Goal: Obtain resource: Download file/media

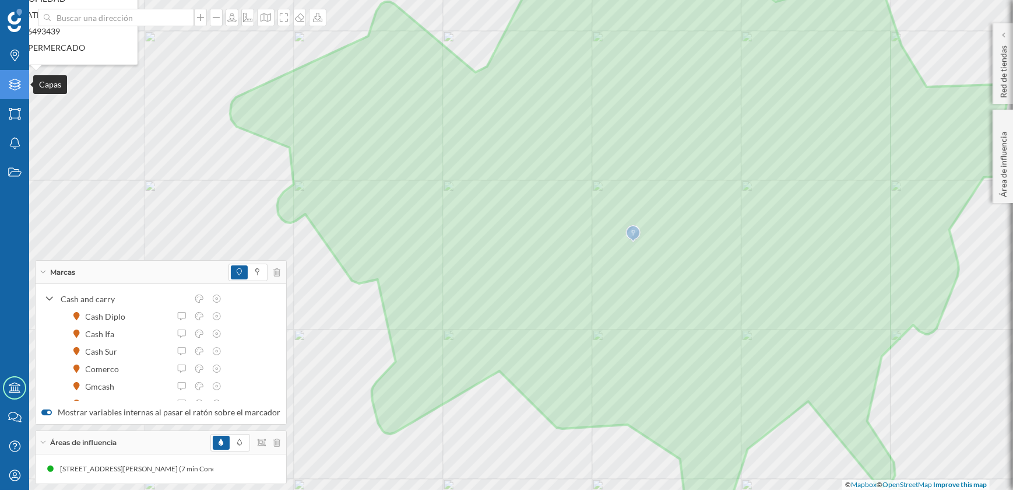
click at [12, 83] on icon "Capas" at bounding box center [15, 85] width 15 height 12
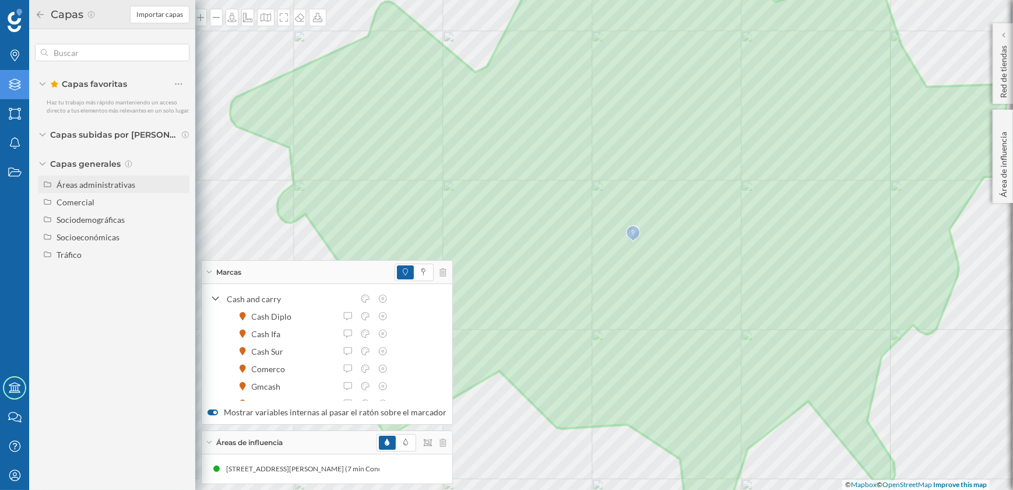
click at [85, 189] on div "Áreas administrativas" at bounding box center [121, 184] width 129 height 12
click at [83, 182] on div "Áreas administrativas" at bounding box center [96, 184] width 79 height 10
click at [8, 82] on icon "Capas" at bounding box center [15, 85] width 15 height 12
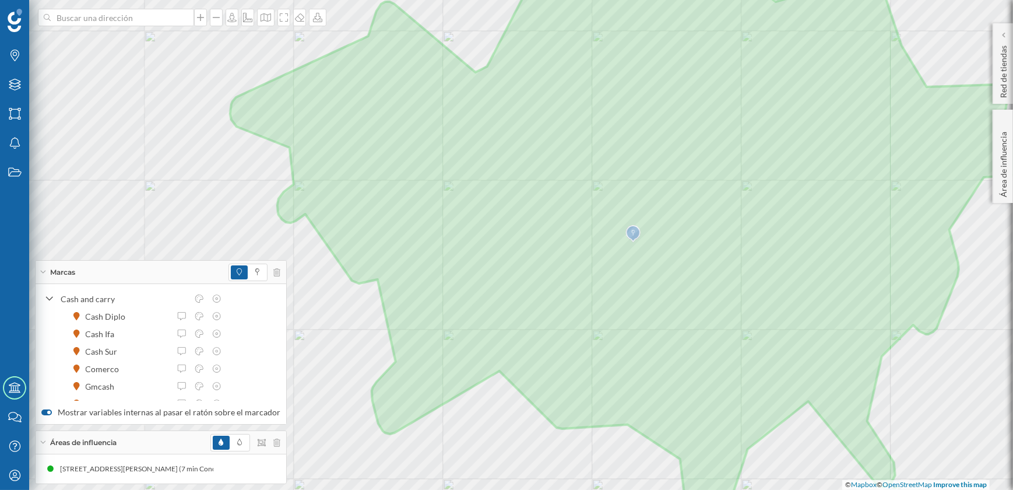
click at [86, 184] on div "Marcas Capas Áreas Notificaciones Estados Academy Contacta con nosotros Centro …" at bounding box center [97, 245] width 195 height 490
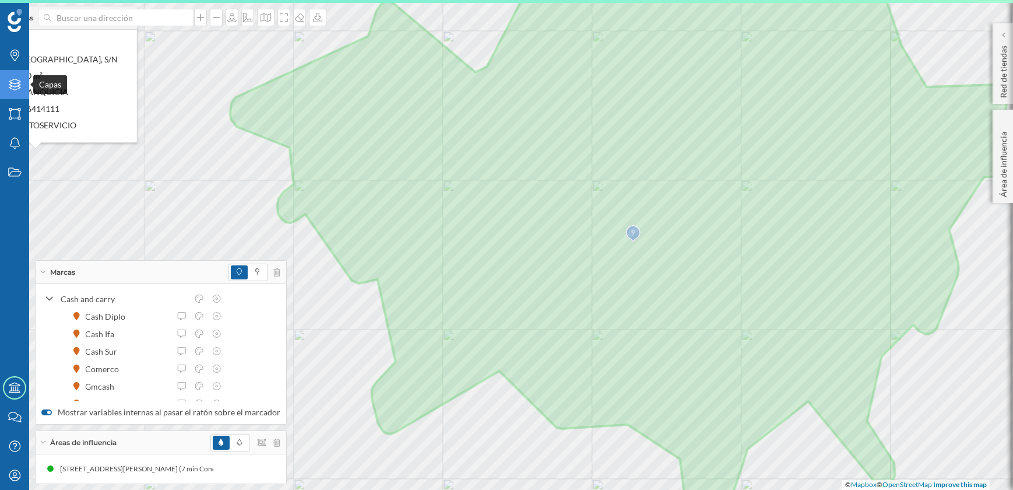
click at [12, 87] on icon "Capas" at bounding box center [15, 85] width 15 height 12
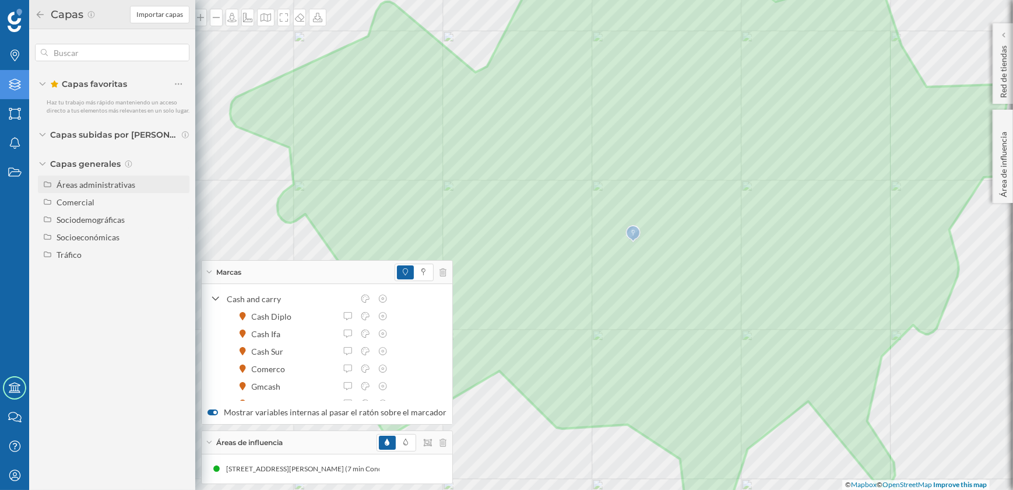
click at [68, 190] on div "Áreas administrativas" at bounding box center [121, 184] width 129 height 12
click at [181, 272] on input "Sección censal" at bounding box center [182, 272] width 8 height 8
radio input "true"
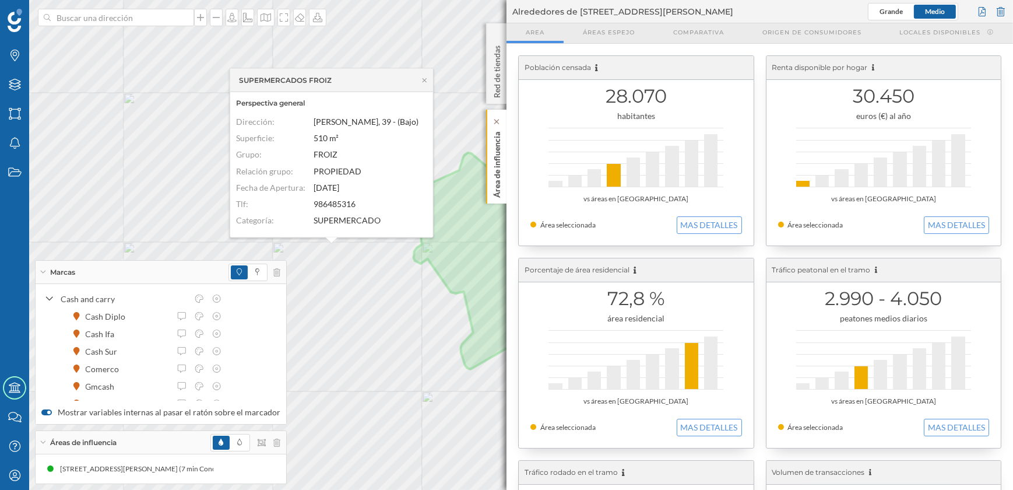
click at [496, 175] on p "Área de influencia" at bounding box center [497, 162] width 12 height 71
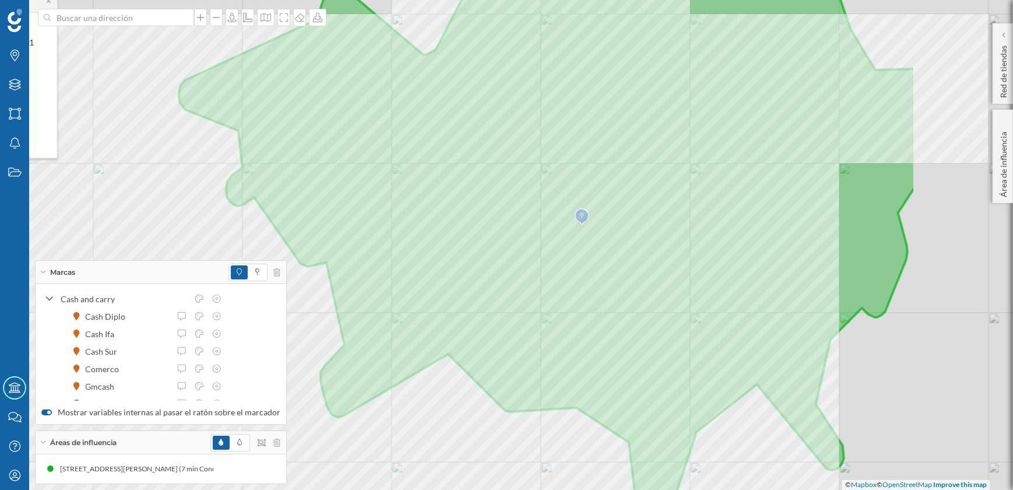
click at [261, 340] on div "Marcas Capas Áreas Notificaciones Estados Academy Contacta con nosotros Centro …" at bounding box center [506, 245] width 1013 height 490
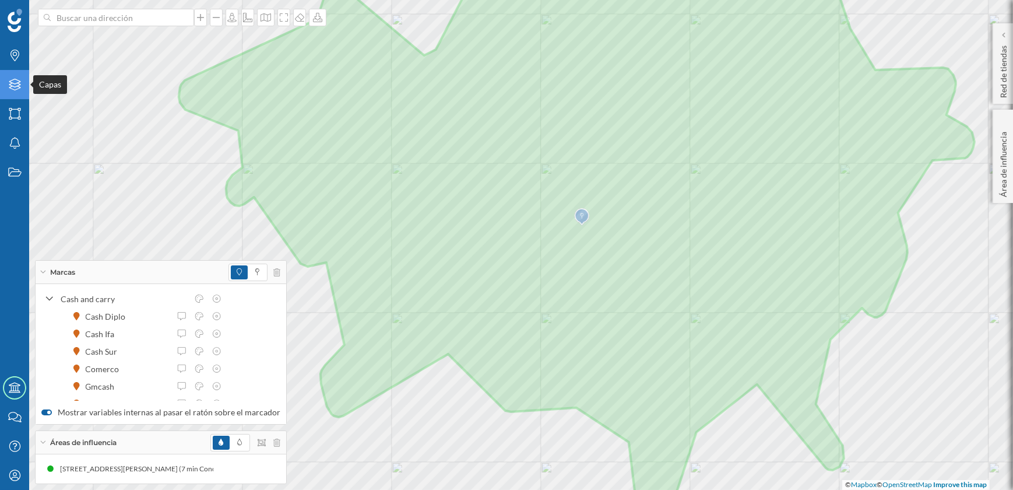
click at [15, 85] on icon "Capas" at bounding box center [15, 85] width 15 height 12
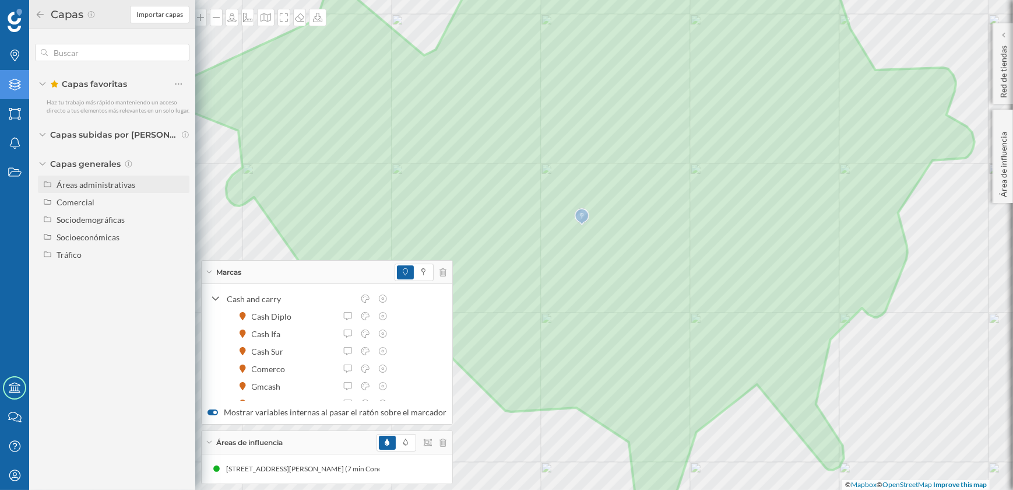
click at [103, 182] on div "Áreas administrativas" at bounding box center [96, 184] width 79 height 10
click at [181, 270] on input "Sección censal" at bounding box center [182, 272] width 8 height 8
radio input "true"
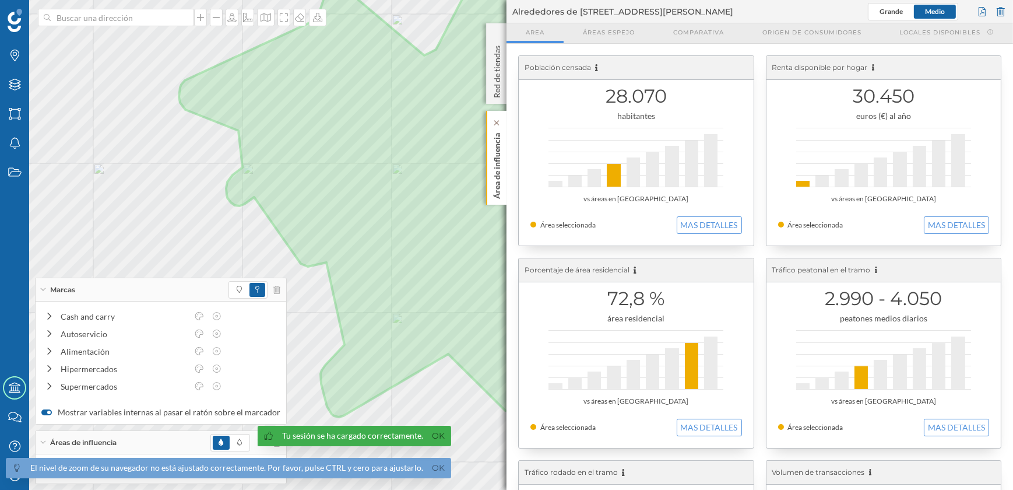
click at [492, 196] on p "Área de influencia" at bounding box center [497, 163] width 12 height 71
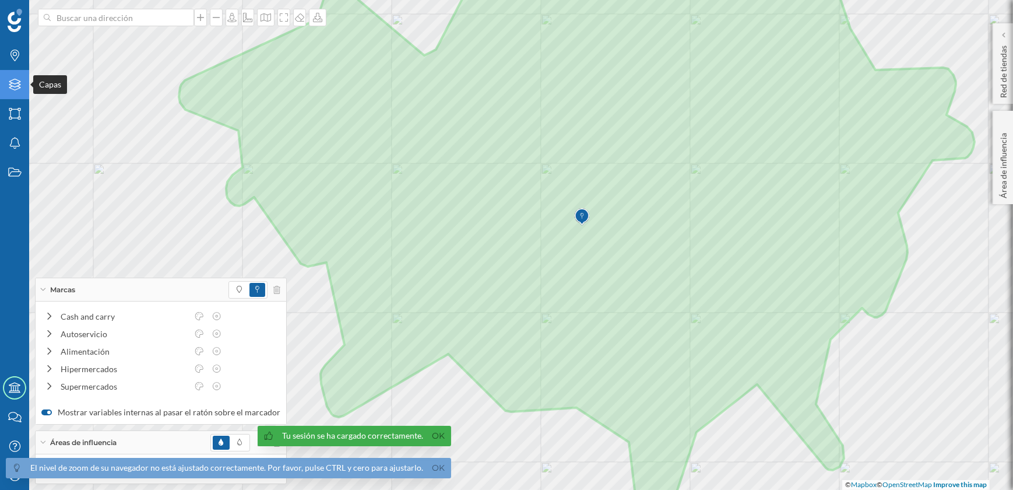
click at [10, 81] on icon at bounding box center [15, 85] width 12 height 12
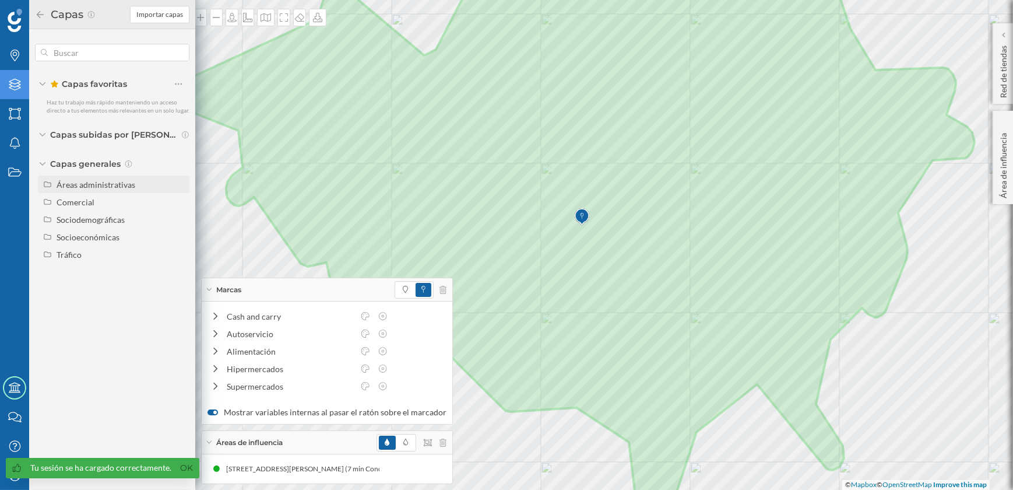
click at [76, 188] on div "Áreas administrativas" at bounding box center [96, 184] width 79 height 10
click at [181, 273] on input "Sección censal" at bounding box center [182, 272] width 8 height 8
radio input "true"
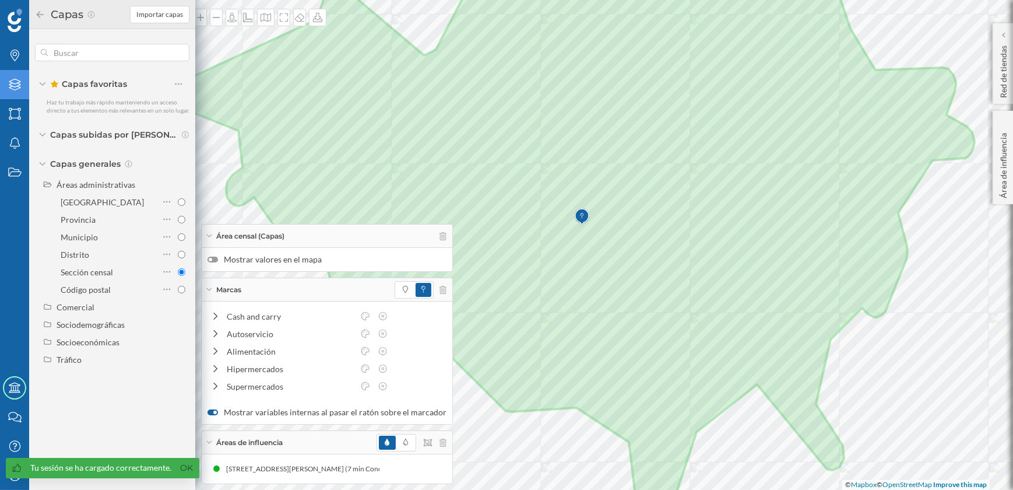
click at [216, 263] on label "Mostrar valores en el mapa" at bounding box center [326, 260] width 239 height 12
click at [0, 0] on input "Mostrar valores en el mapa" at bounding box center [0, 0] width 0 height 0
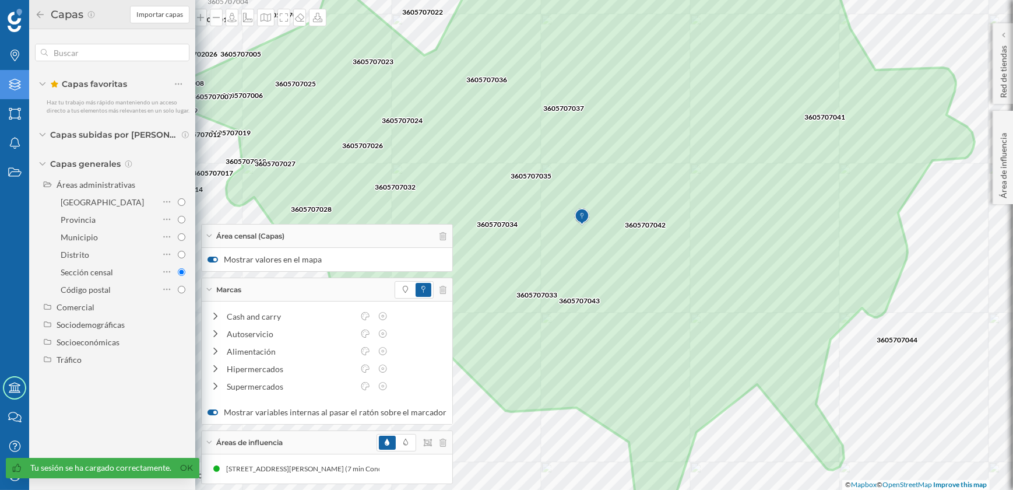
click at [208, 233] on div "Área censal (Capas)" at bounding box center [327, 235] width 251 height 23
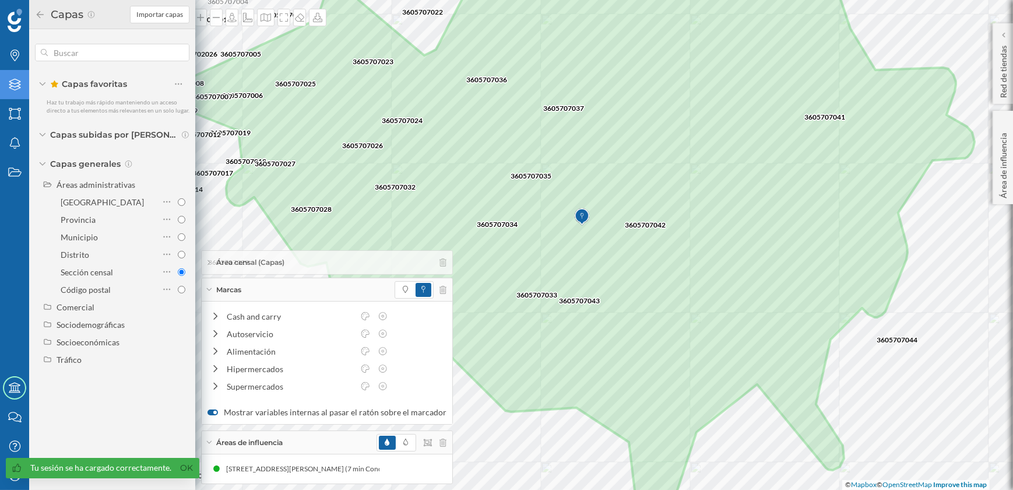
click at [211, 288] on icon at bounding box center [209, 289] width 6 height 3
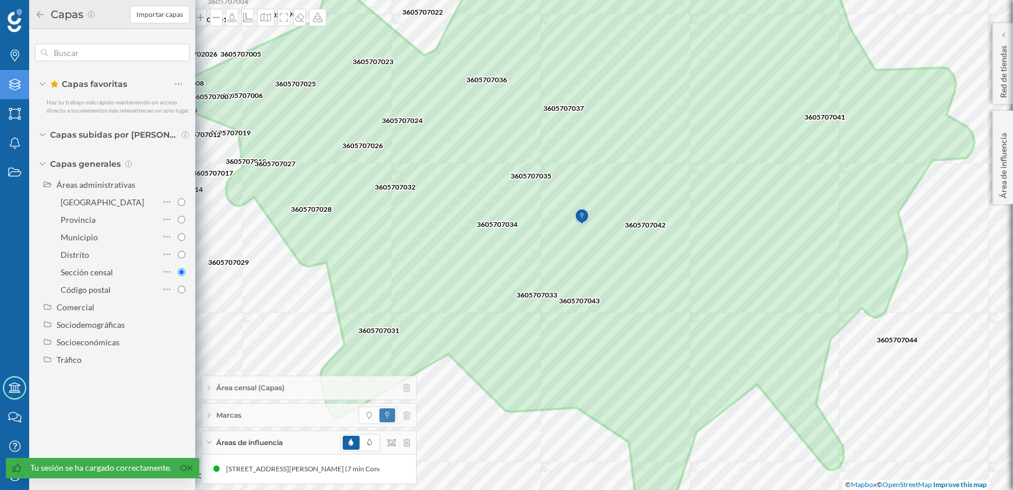
click at [210, 442] on icon at bounding box center [209, 442] width 6 height 3
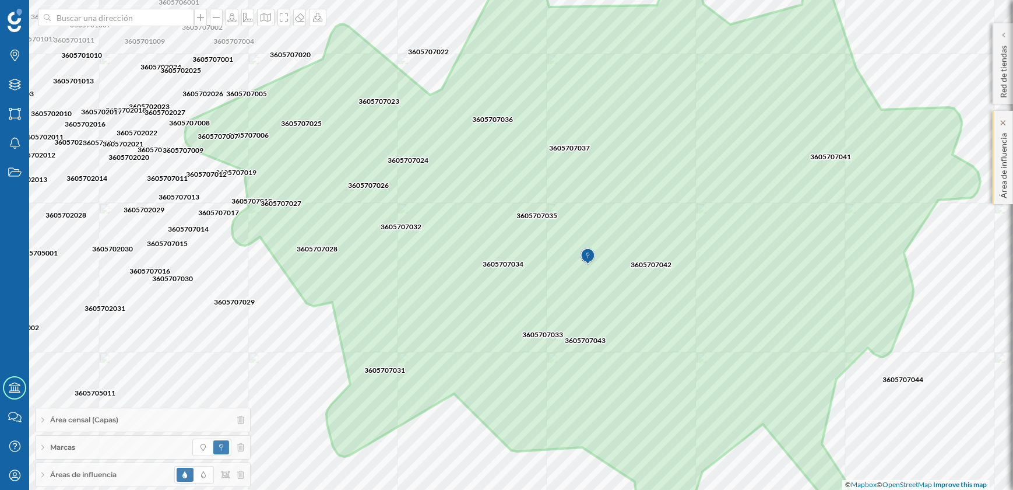
click at [1002, 189] on p "Área de influencia" at bounding box center [1004, 163] width 12 height 70
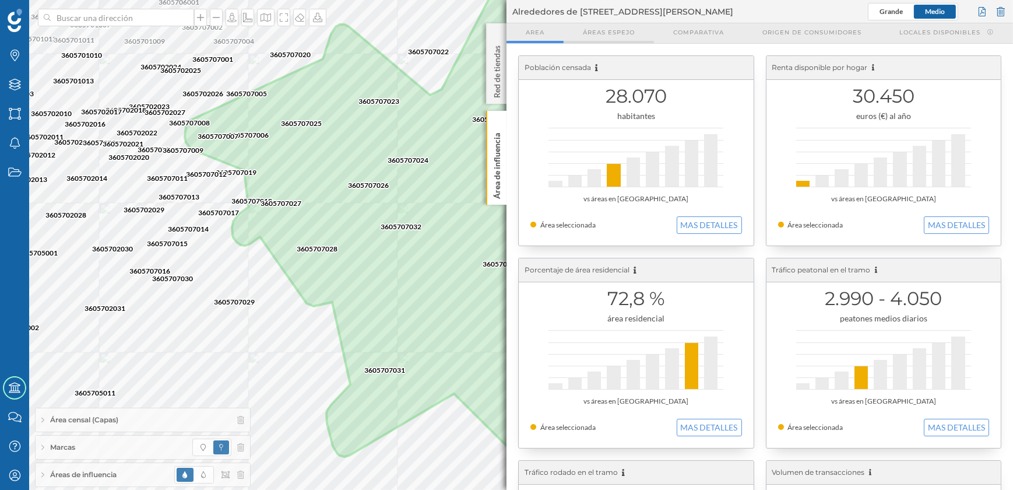
click at [606, 31] on span "Áreas espejo" at bounding box center [609, 32] width 52 height 9
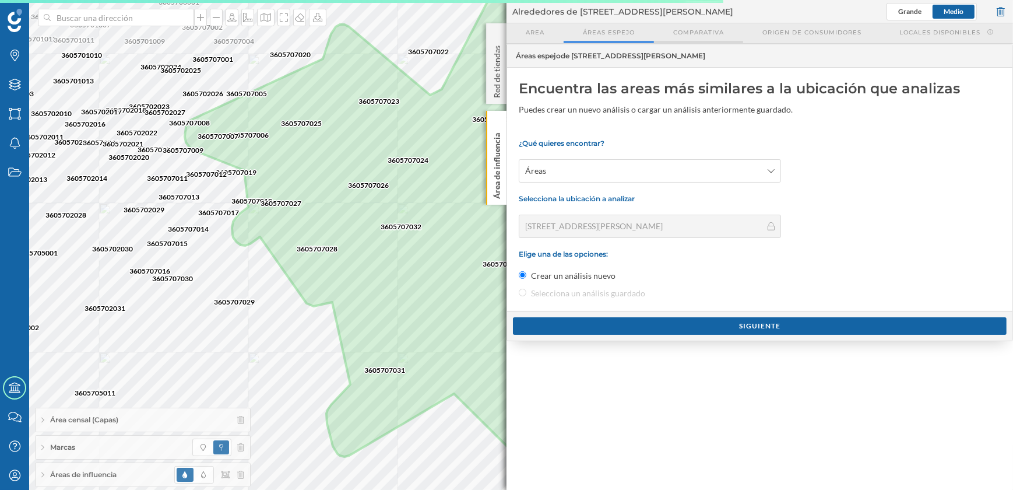
click at [699, 31] on span "Comparativa" at bounding box center [698, 32] width 51 height 9
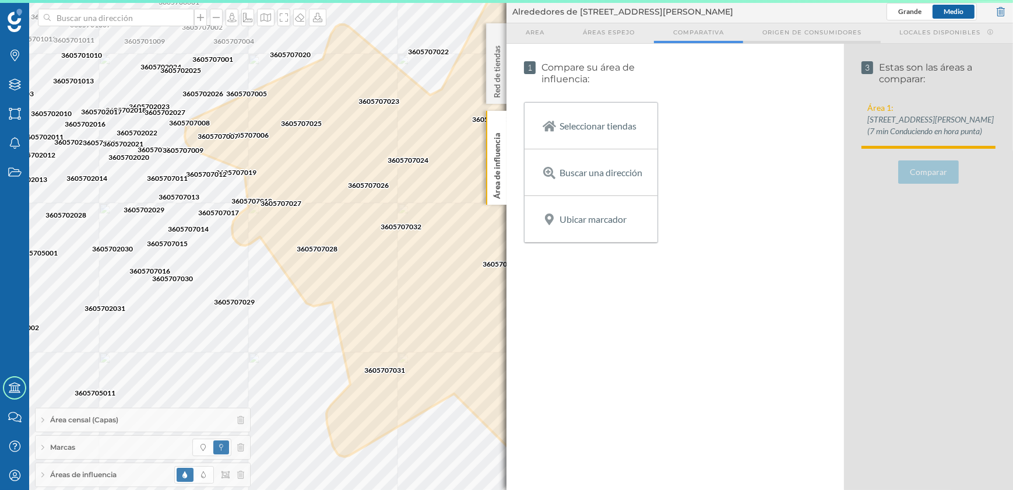
click at [799, 31] on span "Origen de consumidores" at bounding box center [811, 32] width 99 height 9
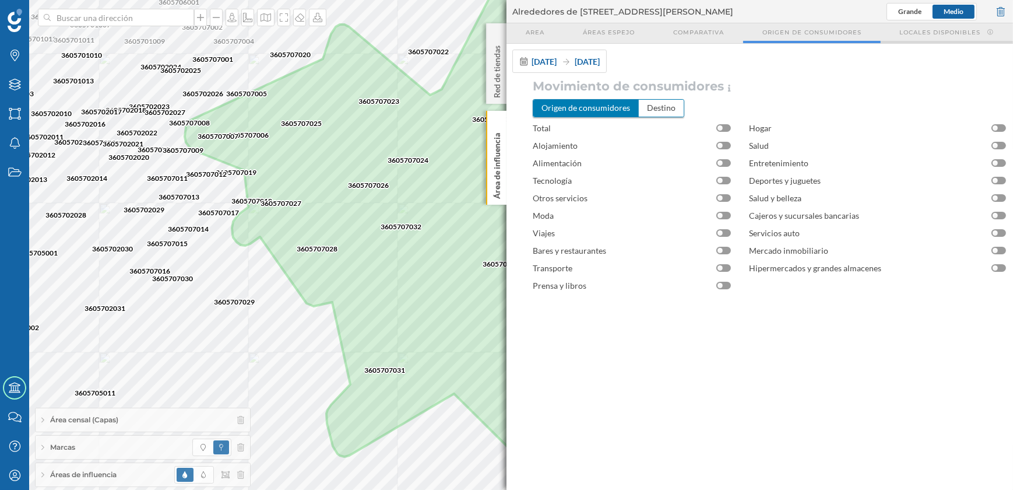
click at [927, 31] on span "Locales disponibles" at bounding box center [940, 32] width 81 height 9
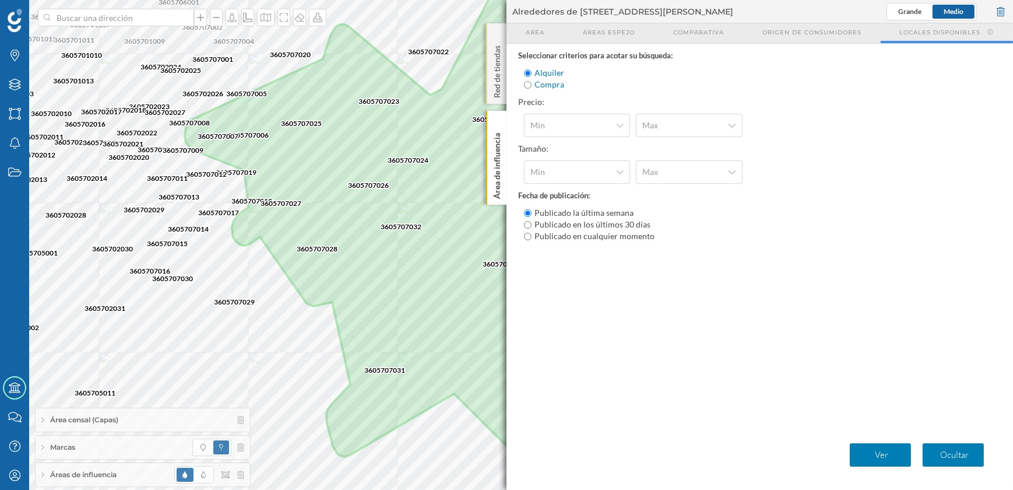
click at [494, 76] on p "Red de tiendas" at bounding box center [497, 69] width 12 height 57
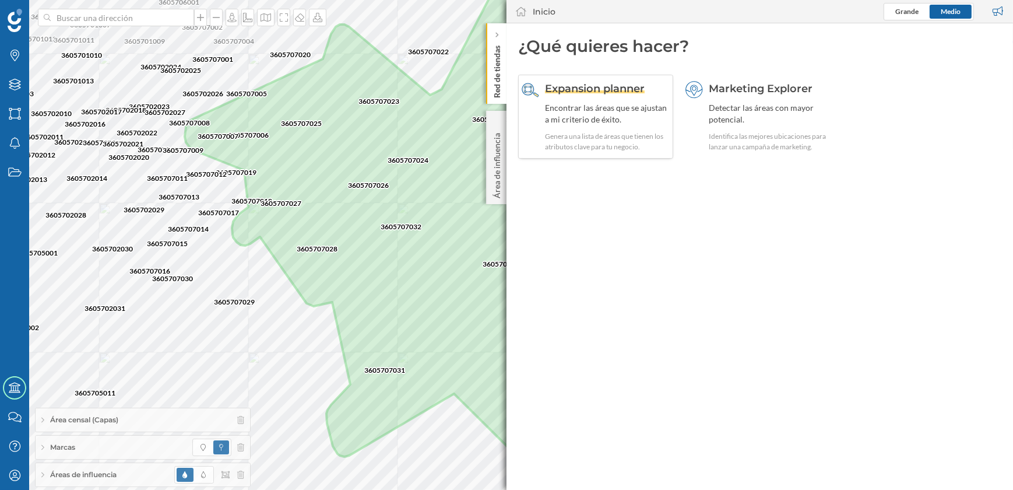
click at [610, 87] on span "Expansion planner" at bounding box center [595, 88] width 100 height 13
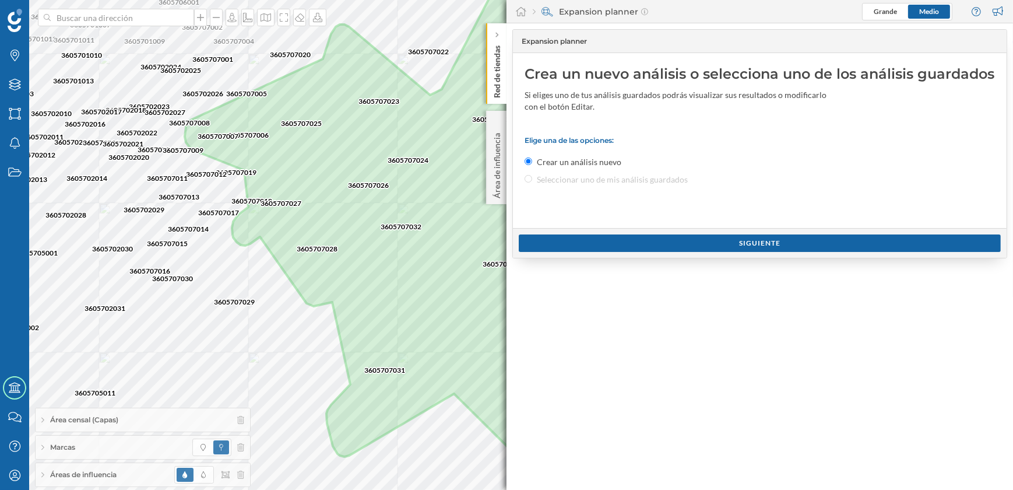
click at [504, 87] on div "Red de tiendas" at bounding box center [496, 63] width 20 height 80
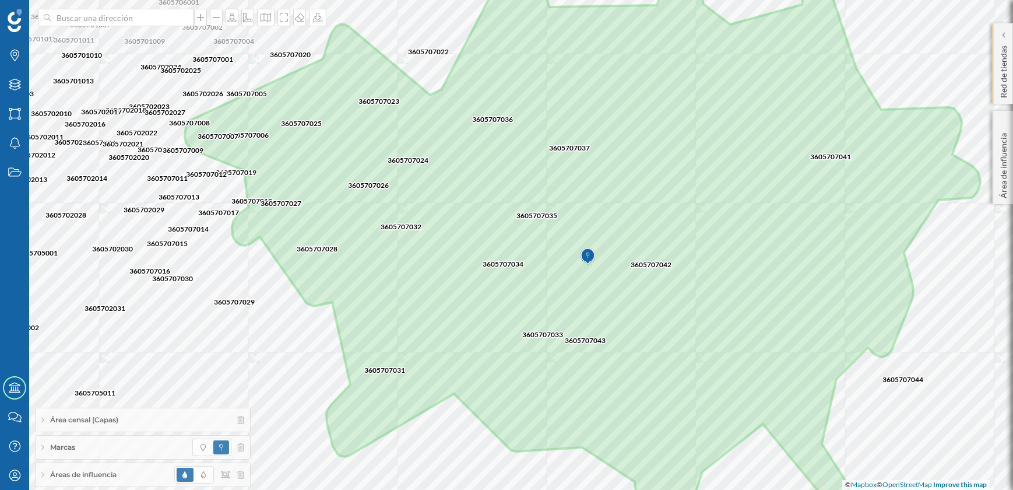
click at [996, 76] on div "Red de tiendas" at bounding box center [1002, 63] width 20 height 80
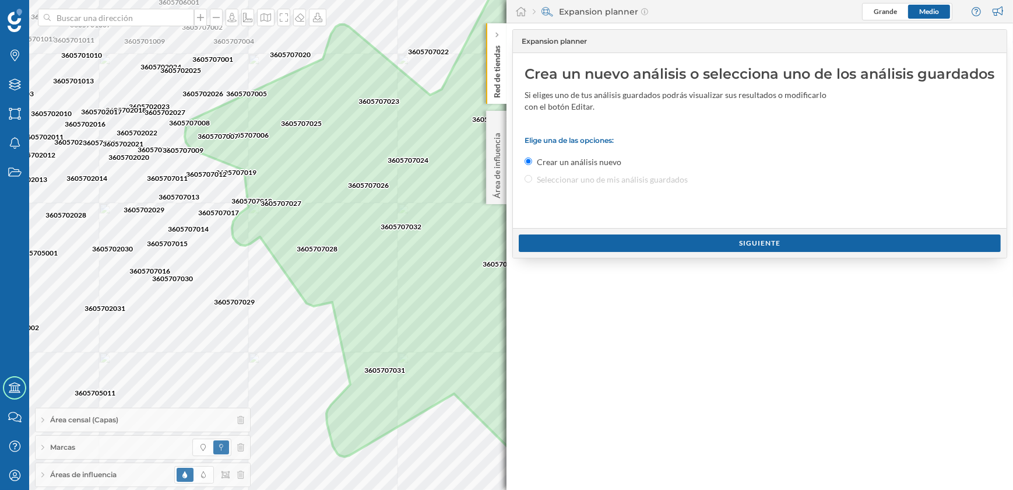
click at [495, 57] on p "Red de tiendas" at bounding box center [497, 69] width 12 height 57
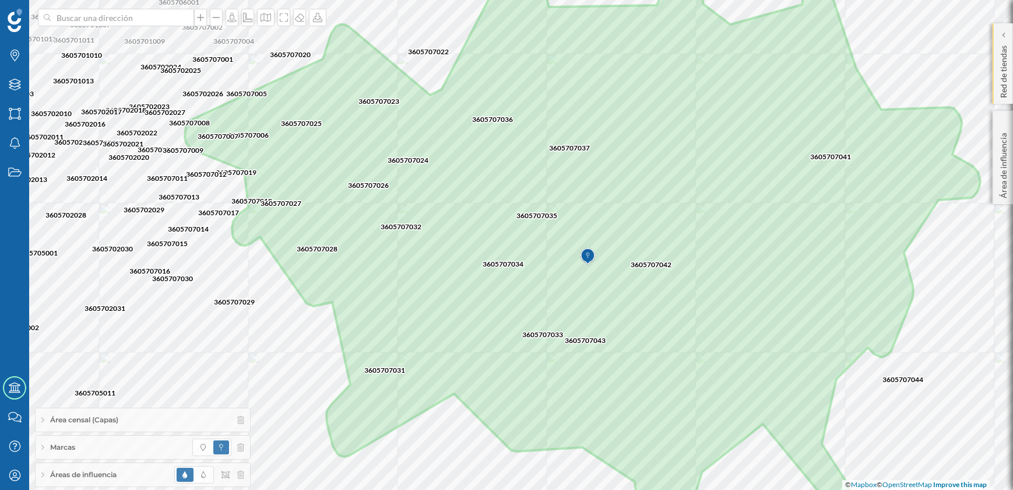
click at [1005, 66] on p "Red de tiendas" at bounding box center [1004, 69] width 12 height 57
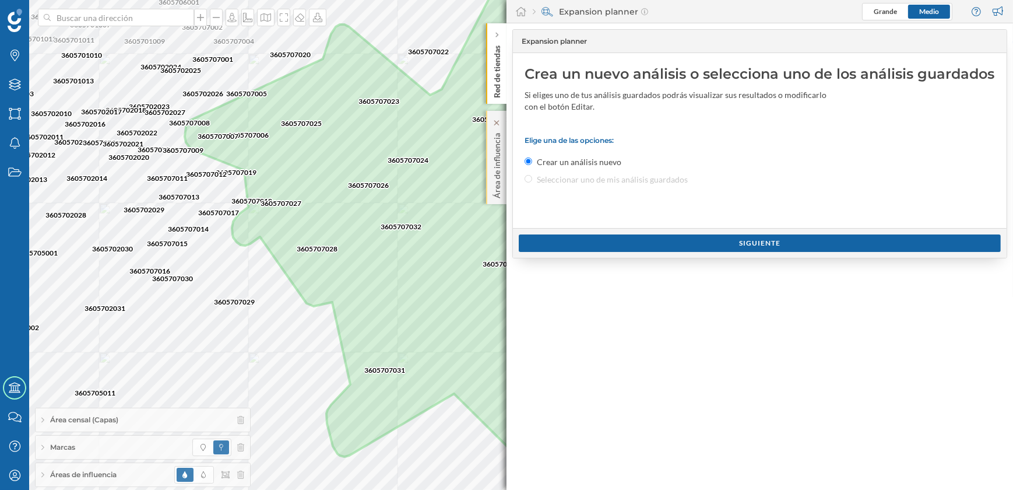
drag, startPoint x: 506, startPoint y: 160, endPoint x: 497, endPoint y: 161, distance: 9.3
click at [504, 160] on div "Área de influencia" at bounding box center [496, 157] width 20 height 93
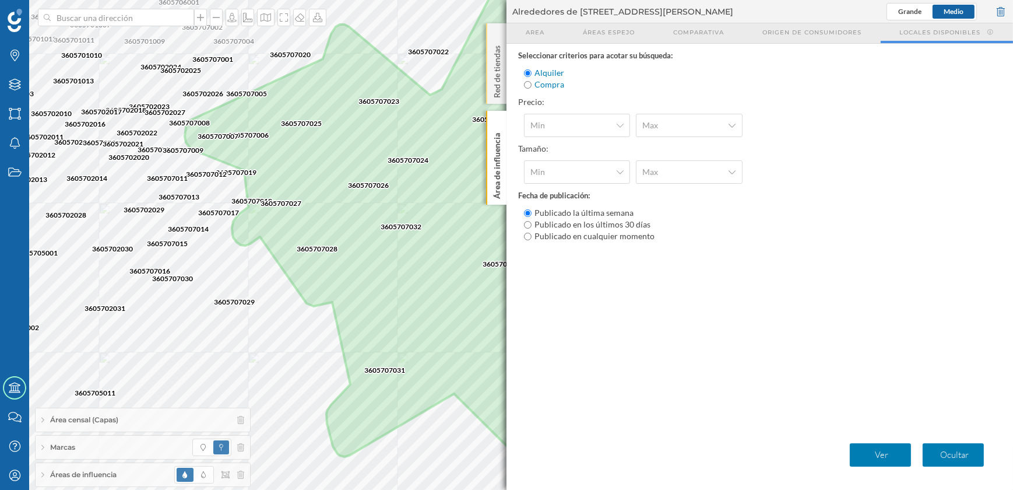
click at [496, 81] on p "Red de tiendas" at bounding box center [497, 69] width 12 height 57
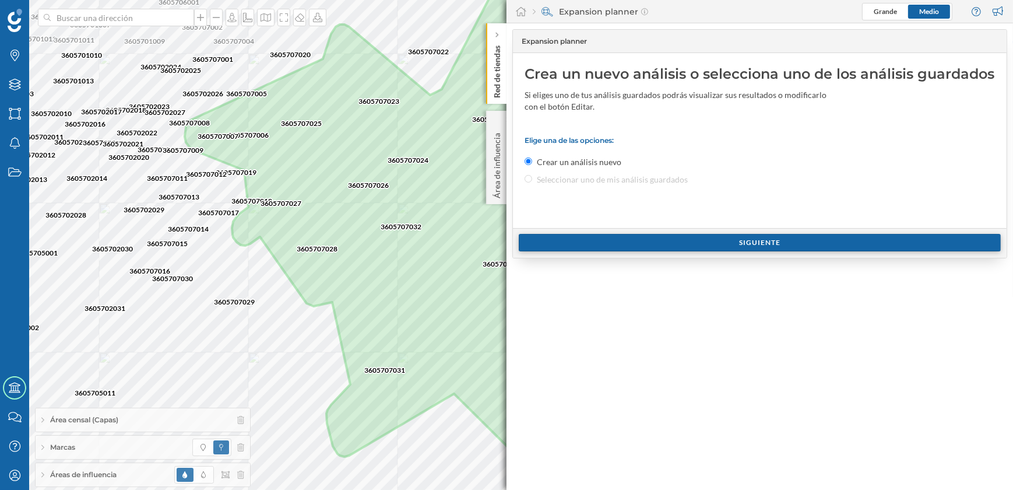
click at [755, 238] on div "Siguiente" at bounding box center [760, 242] width 482 height 17
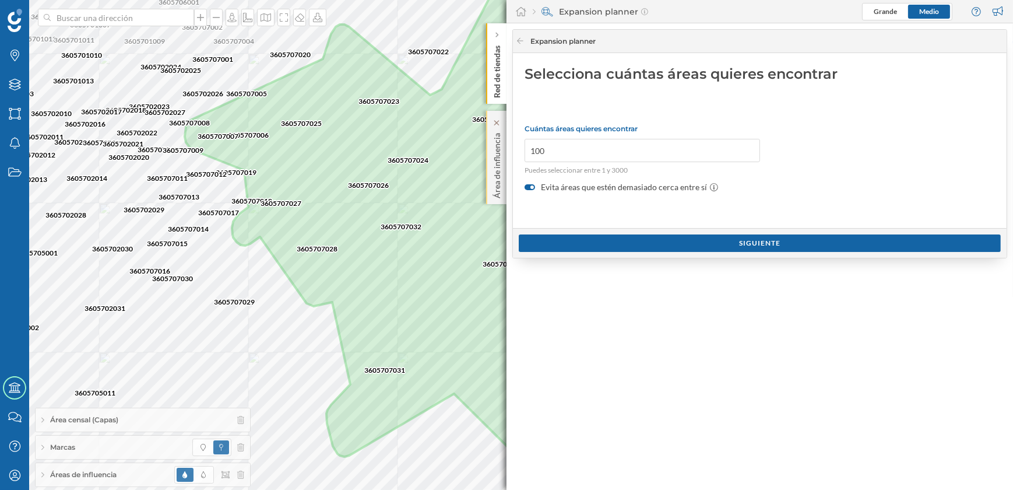
click at [494, 152] on p "Área de influencia" at bounding box center [497, 163] width 12 height 70
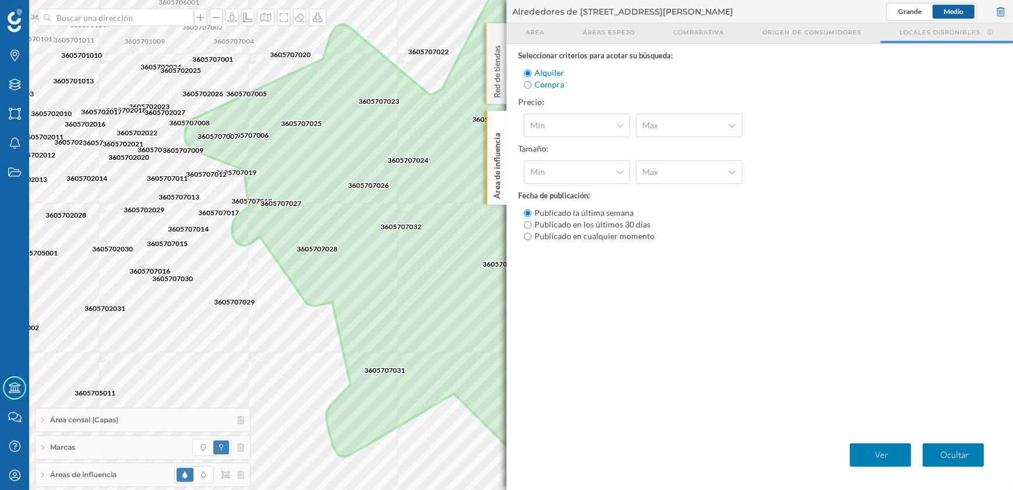
click at [499, 77] on p "Red de tiendas" at bounding box center [497, 69] width 12 height 57
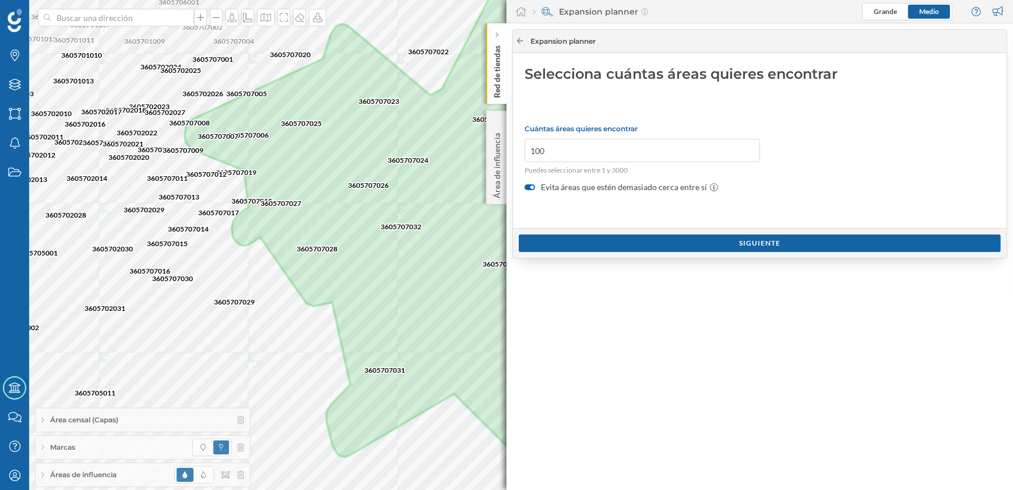
click at [516, 41] on icon at bounding box center [520, 40] width 9 height 7
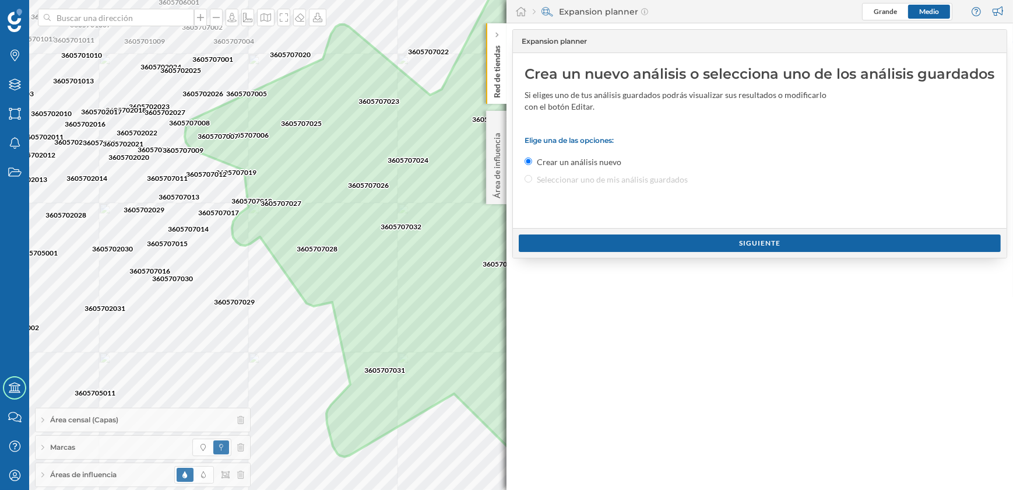
click at [516, 41] on div "Expansion planner" at bounding box center [756, 41] width 481 height 10
click at [491, 172] on p "Área de influencia" at bounding box center [497, 163] width 12 height 70
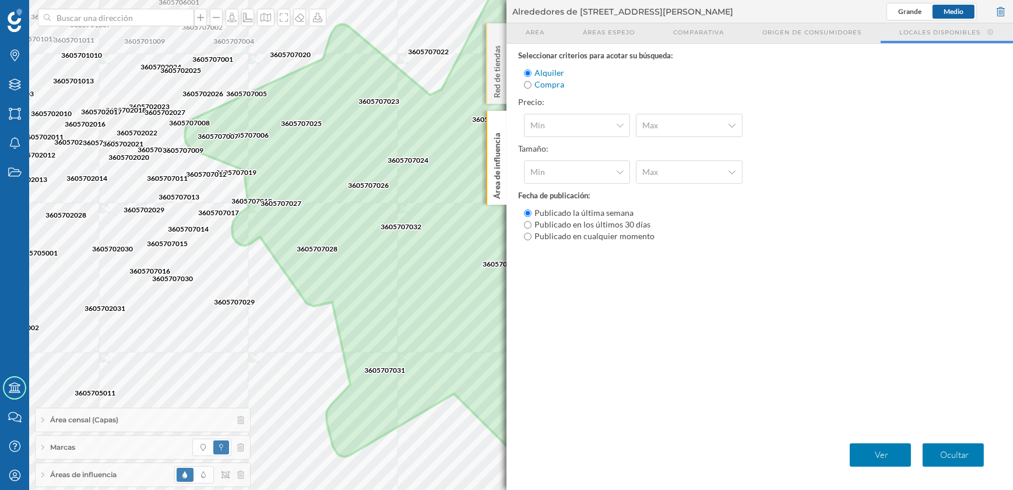
click at [495, 76] on p "Red de tiendas" at bounding box center [497, 69] width 12 height 57
click at [798, 34] on span "Origen de consumidores" at bounding box center [811, 32] width 99 height 9
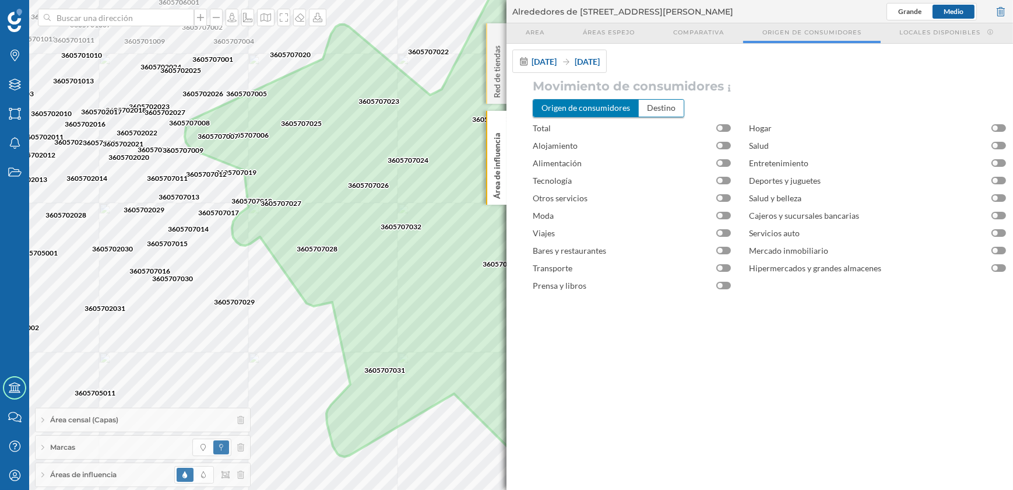
click at [495, 51] on p "Red de tiendas" at bounding box center [497, 69] width 12 height 57
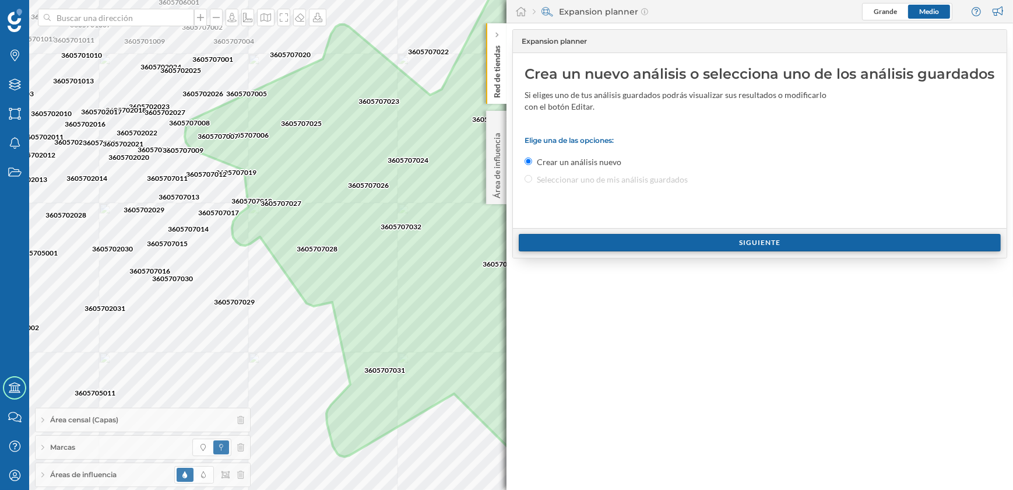
click at [754, 248] on div "Siguiente" at bounding box center [760, 242] width 482 height 17
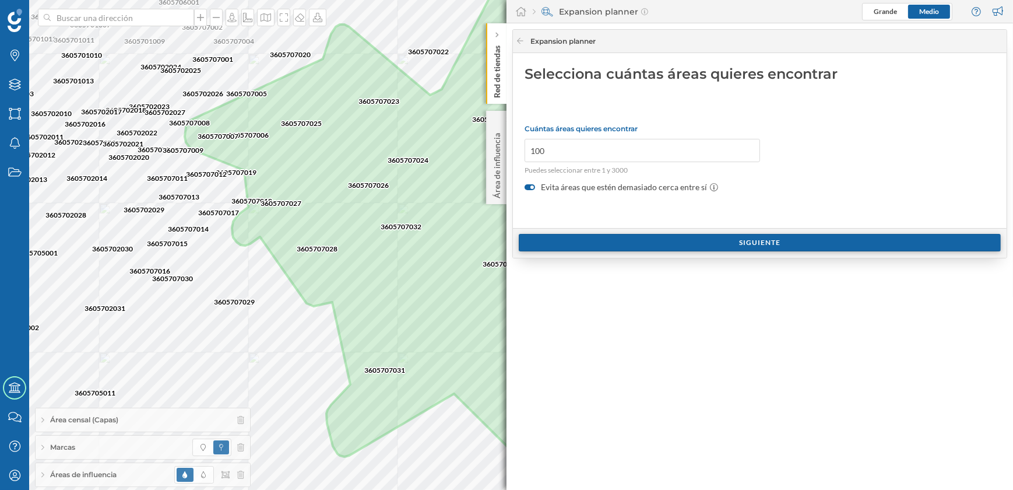
click at [752, 245] on div "Siguiente" at bounding box center [760, 242] width 482 height 17
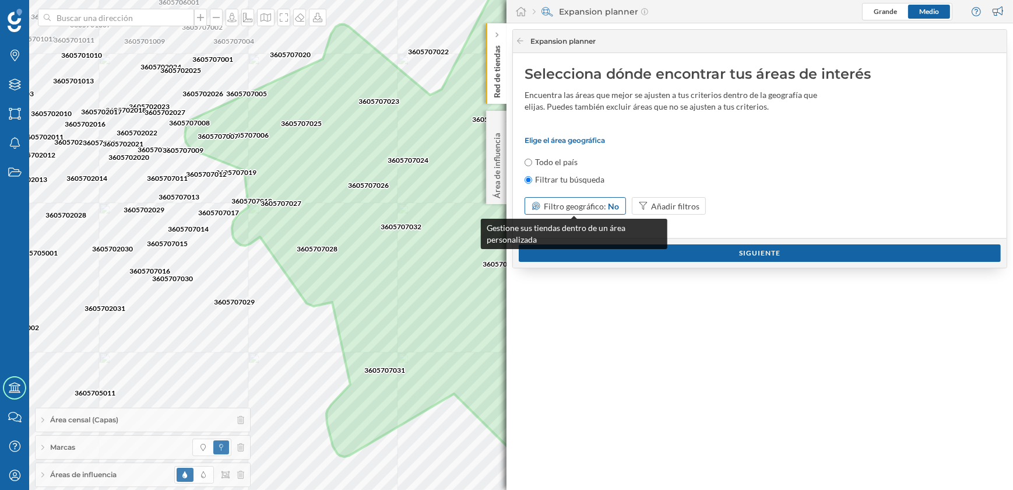
click at [593, 204] on span "Filtro geográfico:" at bounding box center [575, 206] width 62 height 10
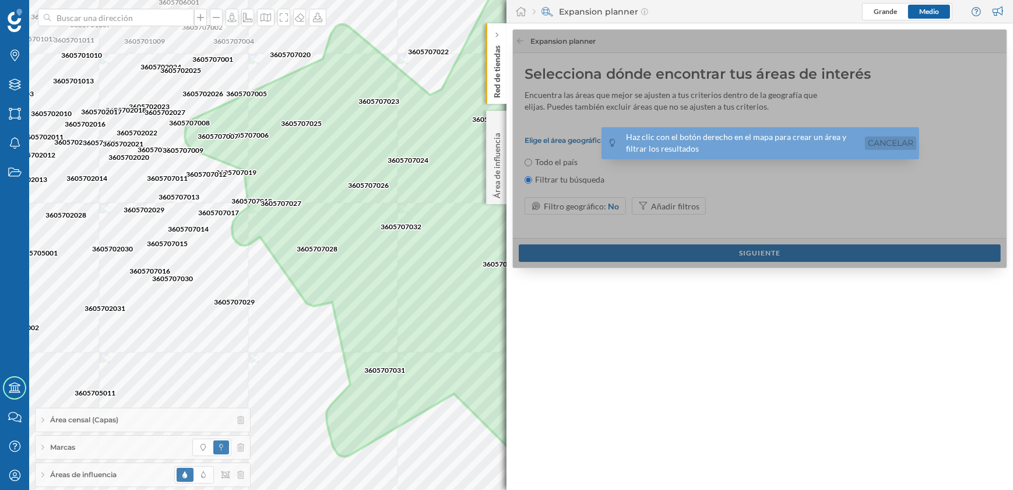
click at [896, 143] on link "Cancelar" at bounding box center [890, 142] width 51 height 13
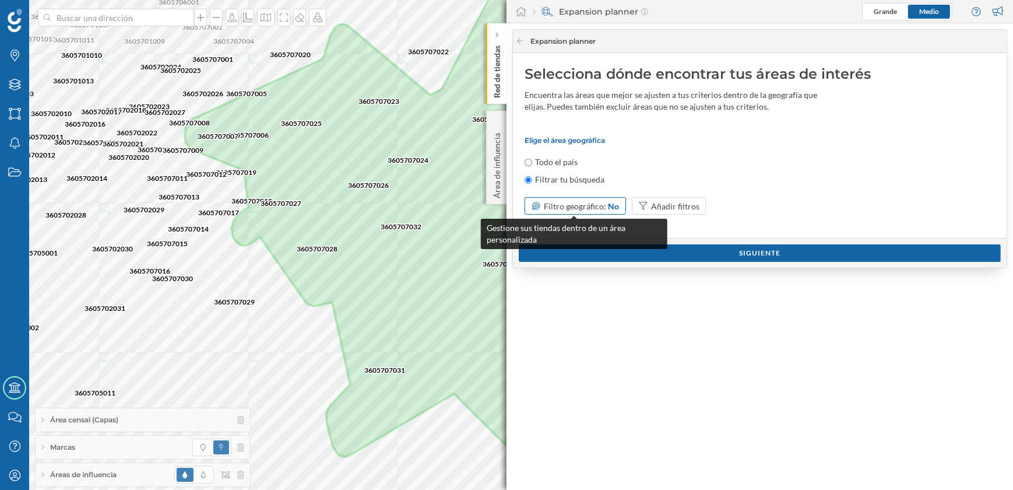
click at [612, 205] on div "No" at bounding box center [613, 206] width 11 height 12
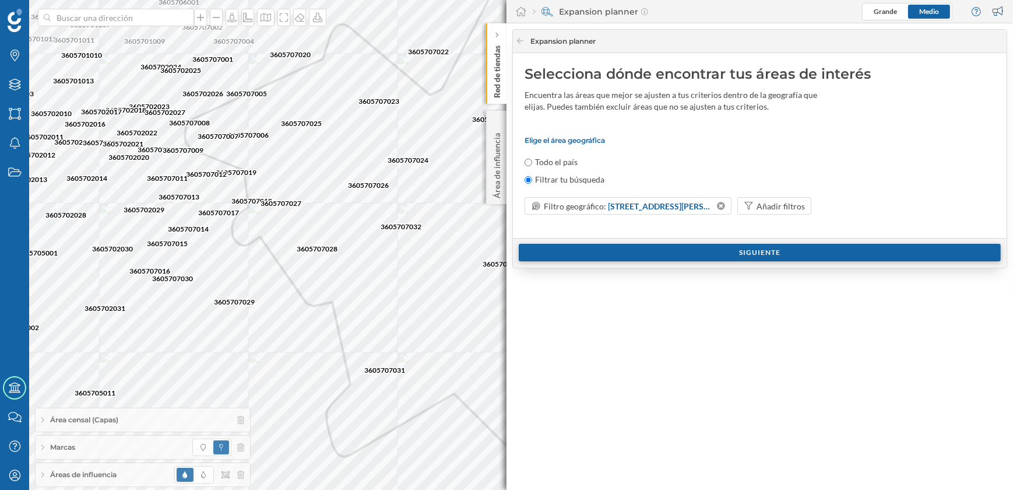
click at [768, 248] on div "Siguiente" at bounding box center [760, 252] width 482 height 17
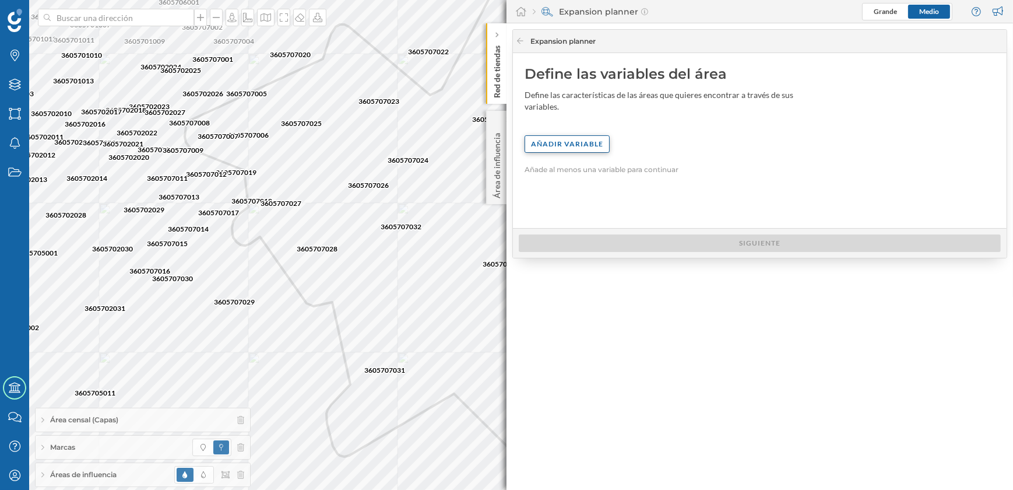
click at [583, 135] on div "Añadir variable" at bounding box center [567, 143] width 85 height 17
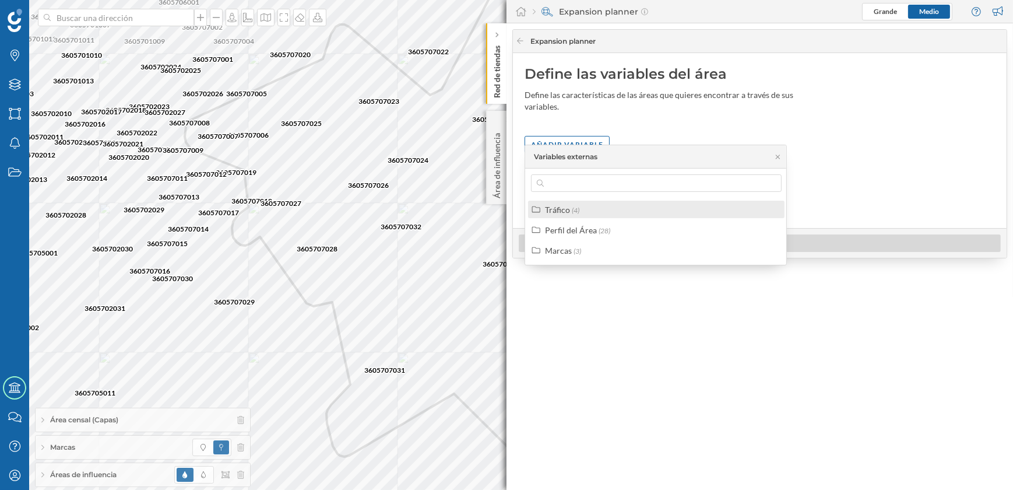
click at [559, 210] on div "Tráfico" at bounding box center [557, 210] width 25 height 10
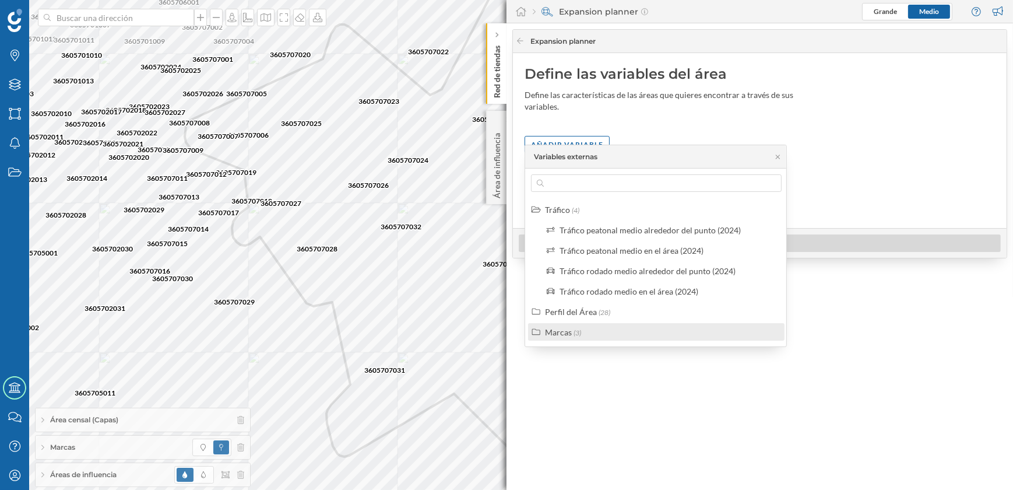
click at [573, 330] on span "(3)" at bounding box center [577, 332] width 8 height 9
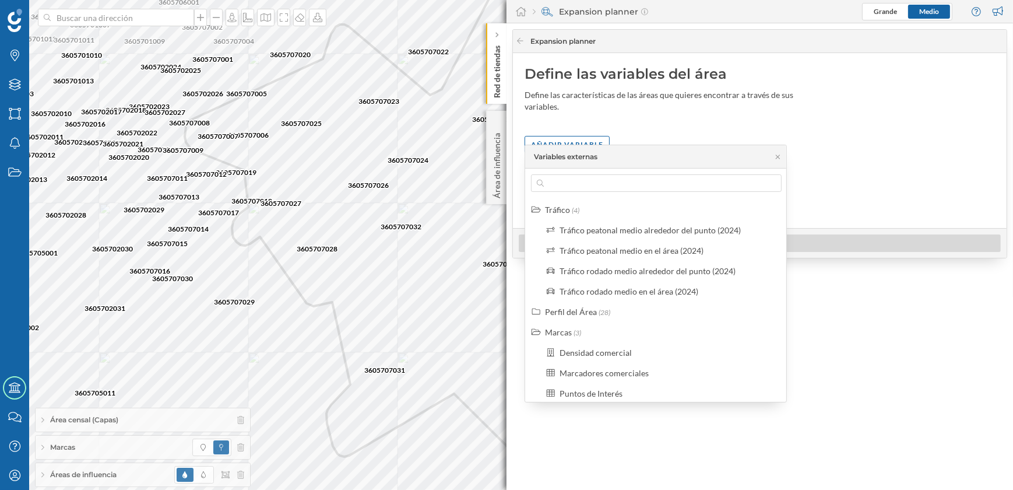
click at [823, 250] on div "Siguiente" at bounding box center [760, 242] width 482 height 17
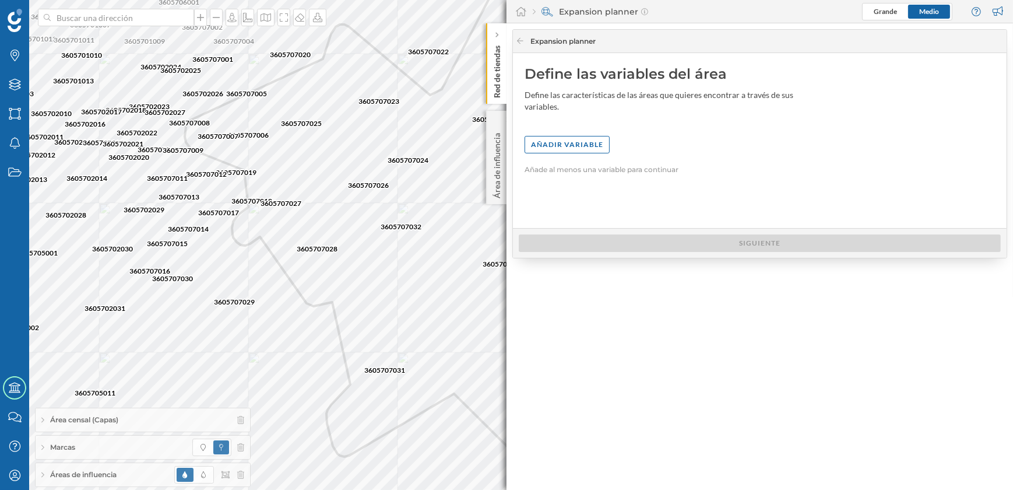
click at [817, 243] on div "Siguiente" at bounding box center [760, 242] width 482 height 17
click at [502, 161] on div "Área de influencia" at bounding box center [496, 157] width 20 height 93
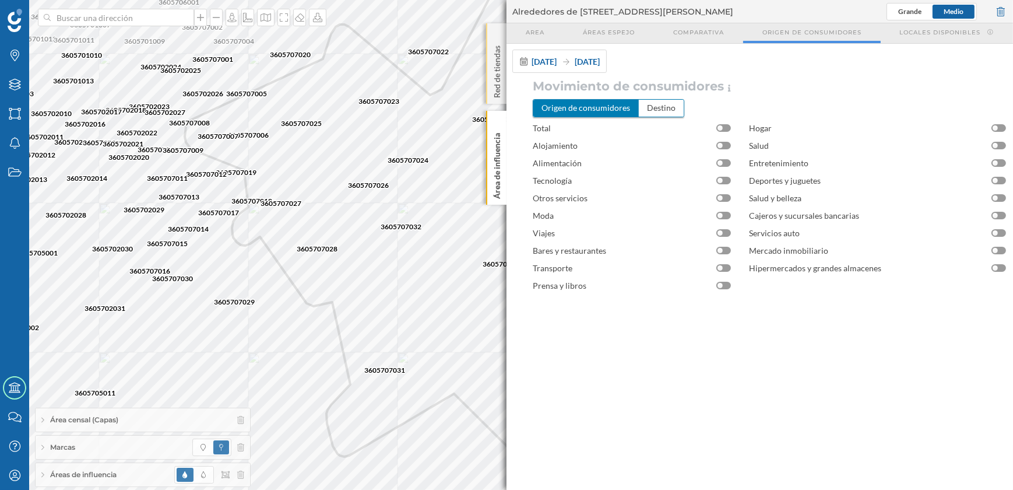
click at [501, 52] on p "Red de tiendas" at bounding box center [497, 69] width 12 height 57
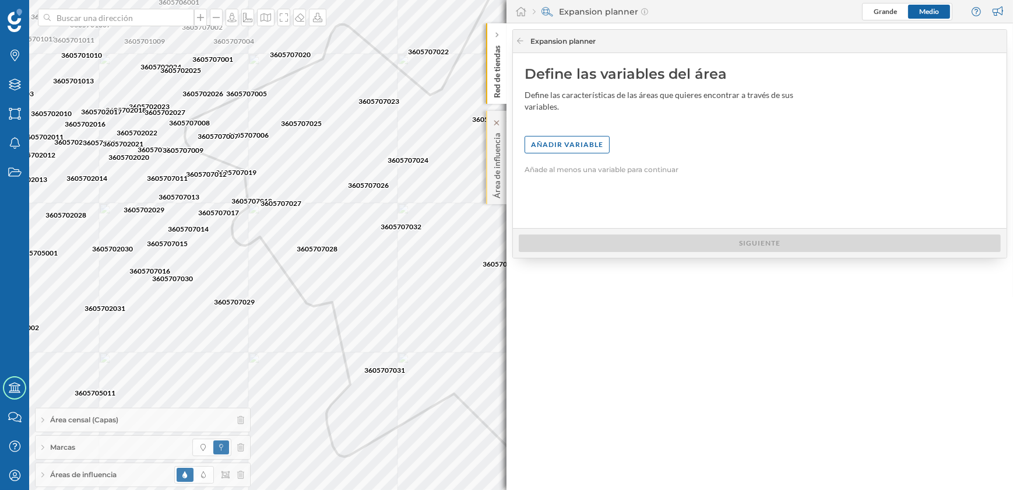
click at [490, 174] on div "Área de influencia" at bounding box center [496, 157] width 20 height 93
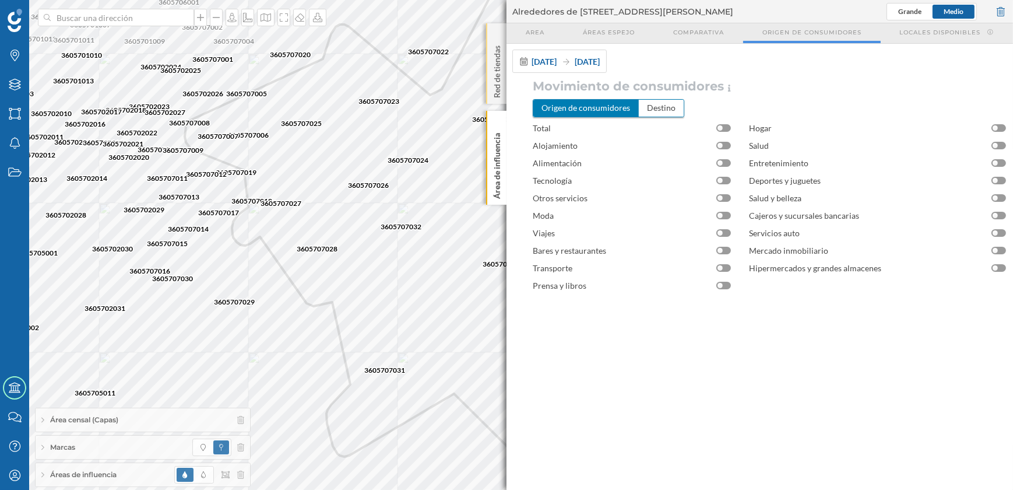
drag, startPoint x: 511, startPoint y: 91, endPoint x: 496, endPoint y: 89, distance: 15.3
click at [508, 91] on div "Movimiento de consumidores Origen de consumidores Destino Total Alojamiento Ali…" at bounding box center [759, 275] width 506 height 393
click at [495, 87] on p "Red de tiendas" at bounding box center [497, 69] width 12 height 57
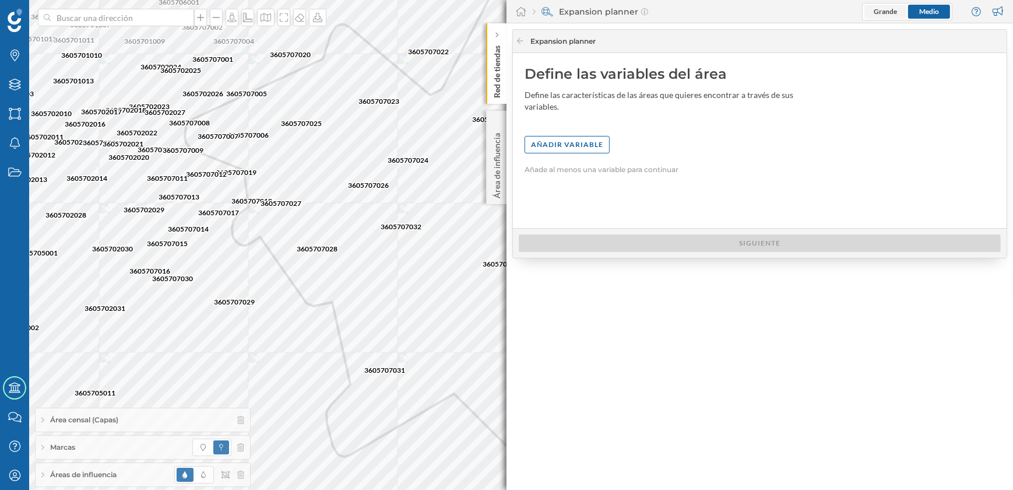
click at [887, 16] on span "Grande" at bounding box center [885, 11] width 23 height 10
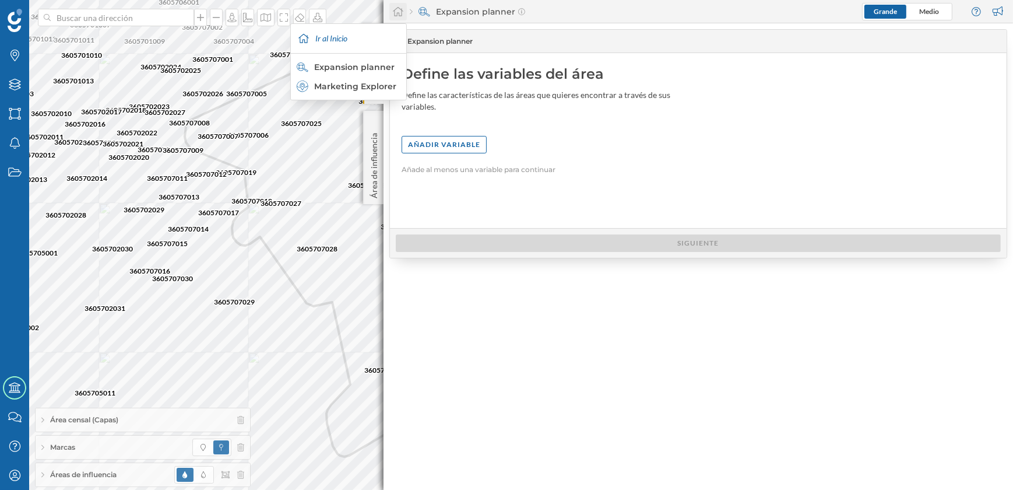
click at [396, 11] on icon at bounding box center [398, 11] width 12 height 10
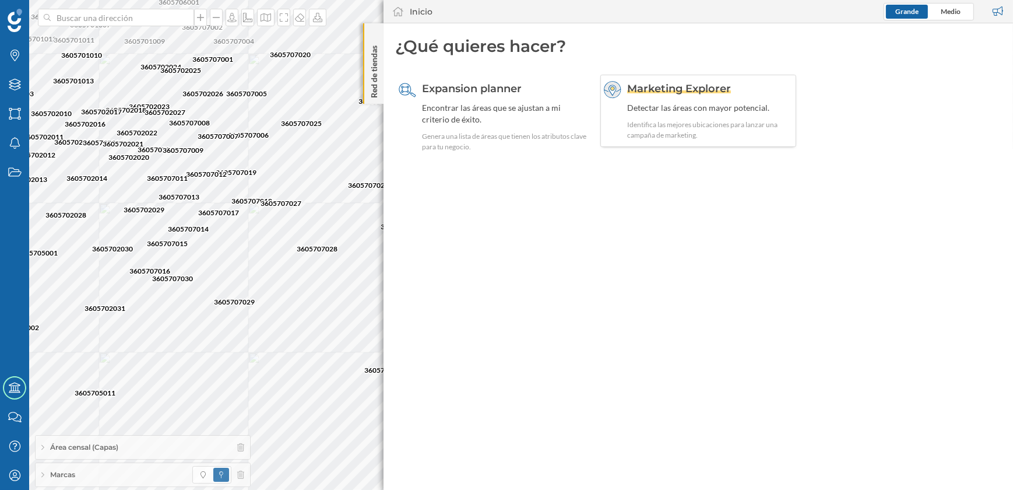
click at [646, 94] on span "Marketing Explorer" at bounding box center [679, 88] width 104 height 13
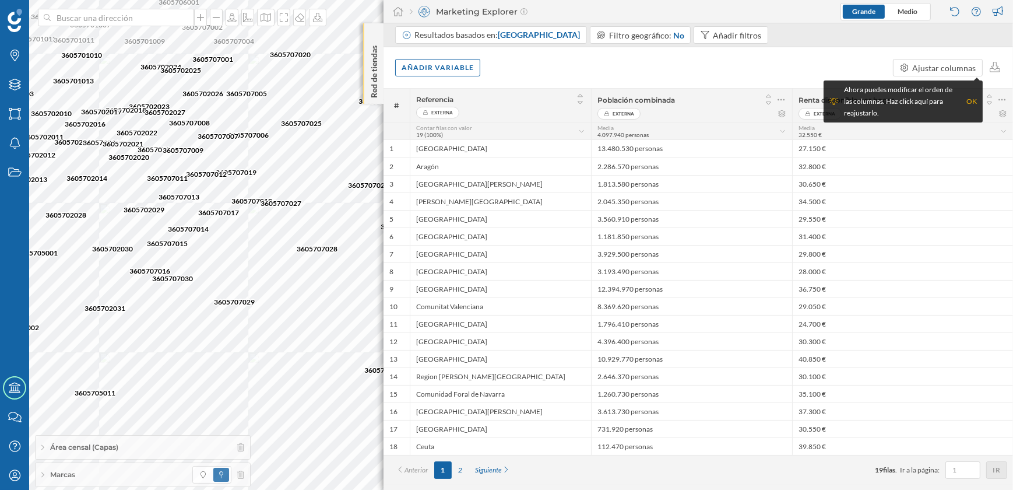
click at [372, 92] on p "Red de tiendas" at bounding box center [374, 69] width 12 height 57
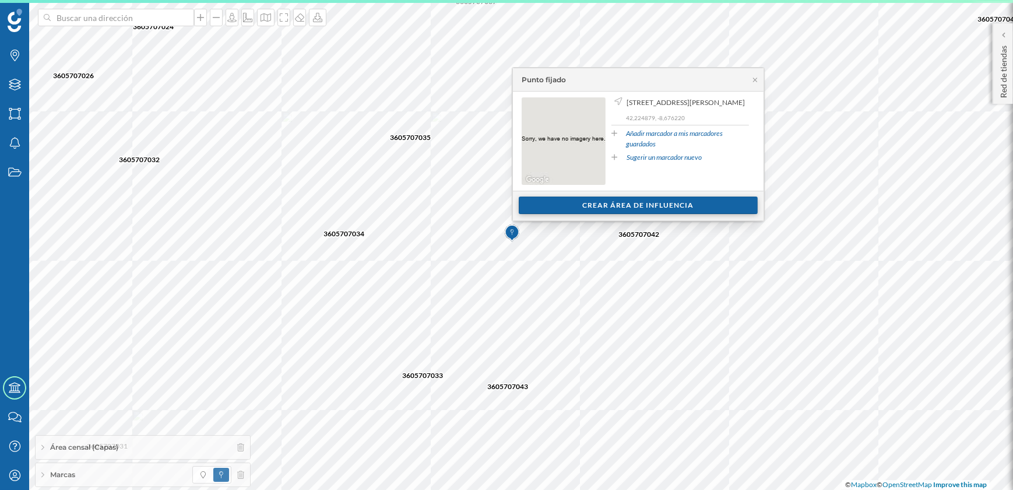
click at [582, 206] on div "Crear área de influencia" at bounding box center [638, 204] width 239 height 17
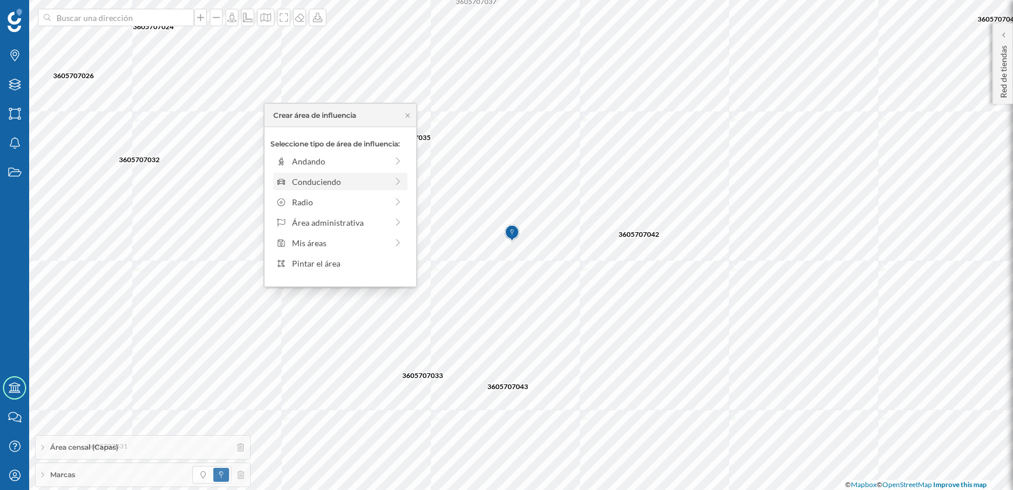
click at [327, 185] on div "Conduciendo" at bounding box center [339, 181] width 95 height 12
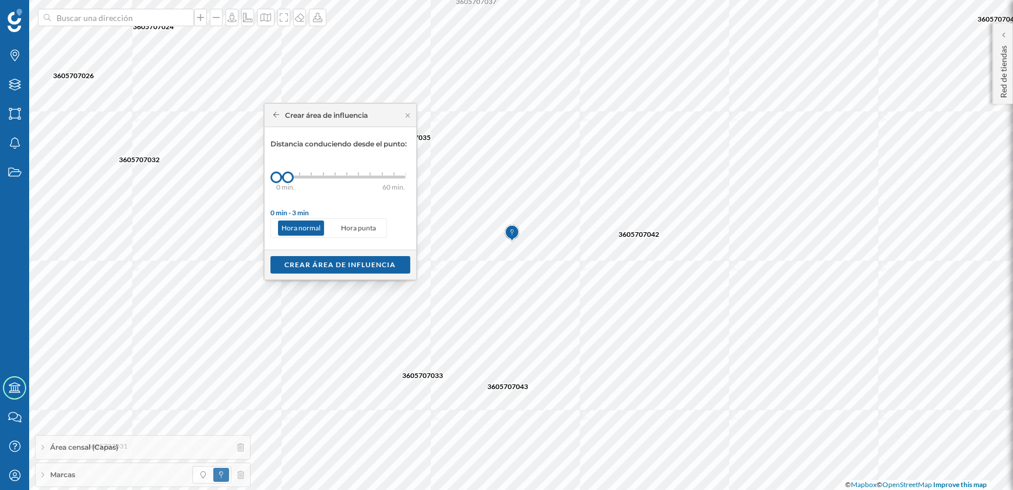
click at [340, 226] on p "Hora punta" at bounding box center [358, 227] width 42 height 15
drag, startPoint x: 288, startPoint y: 178, endPoint x: 302, endPoint y: 177, distance: 14.6
click at [302, 177] on div at bounding box center [303, 177] width 12 height 12
click at [363, 266] on div "Crear área de influencia" at bounding box center [340, 263] width 140 height 17
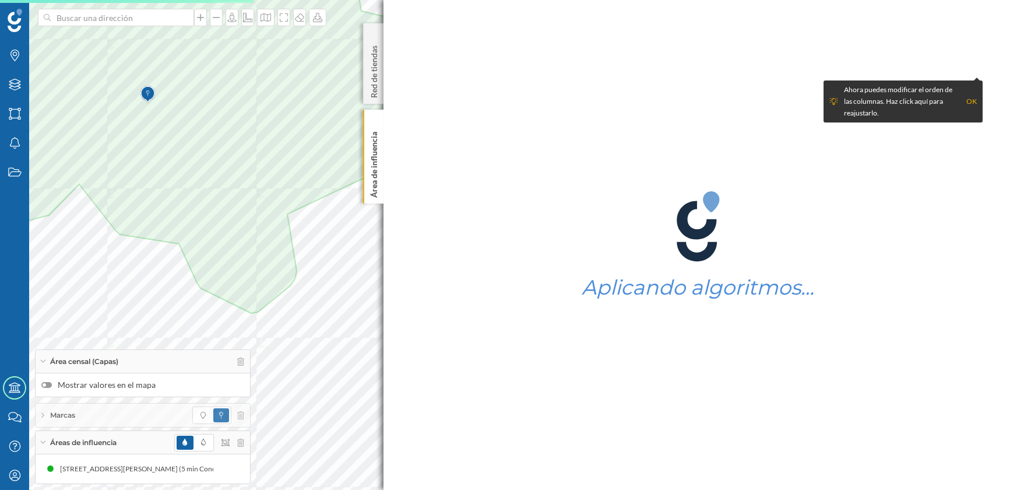
click at [48, 381] on label "Mostrar valores en el mapa" at bounding box center [142, 385] width 203 height 12
click at [0, 0] on input "Mostrar valores en el mapa" at bounding box center [0, 0] width 0 height 0
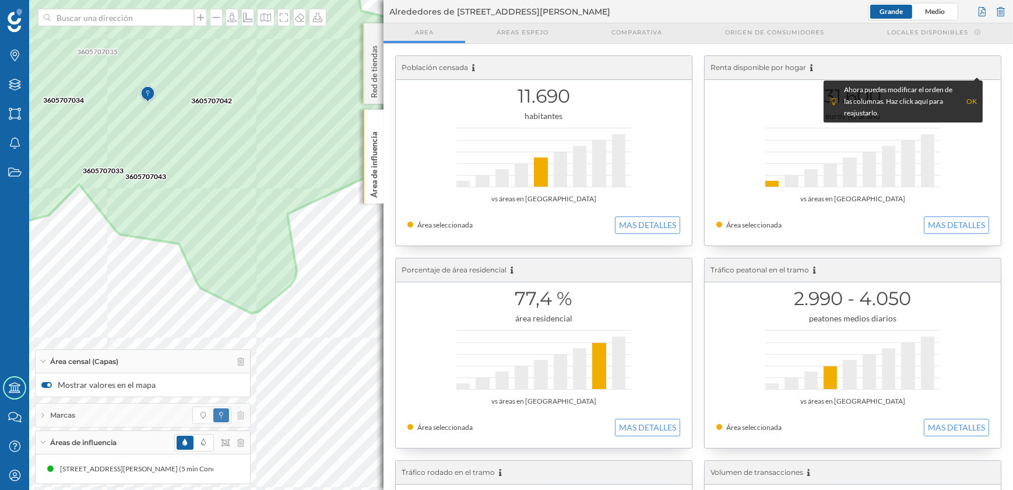
click at [373, 68] on p "Red de tiendas" at bounding box center [374, 69] width 12 height 57
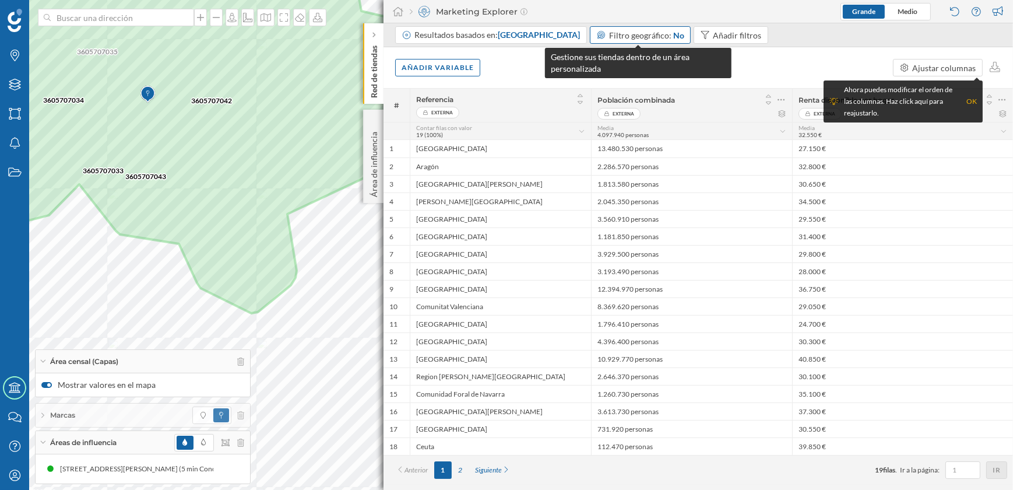
click at [666, 34] on span "Filtro geográfico:" at bounding box center [640, 35] width 62 height 10
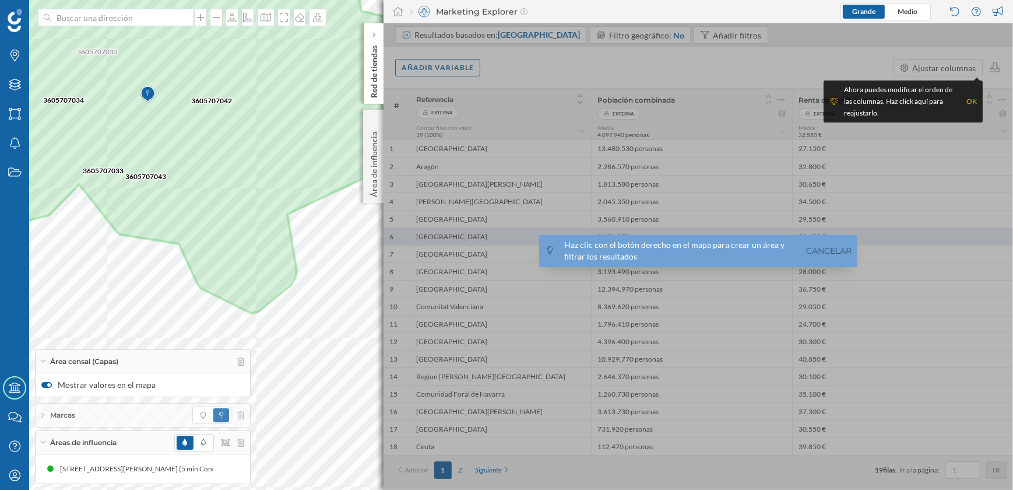
drag, startPoint x: 832, startPoint y: 250, endPoint x: 826, endPoint y: 239, distance: 12.3
click at [833, 250] on link "Cancelar" at bounding box center [828, 250] width 51 height 13
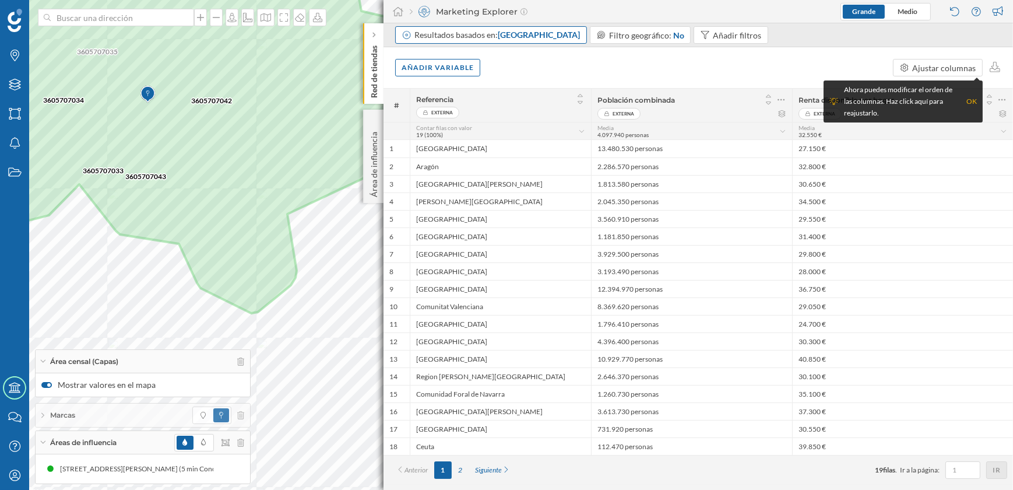
click at [542, 33] on span "[GEOGRAPHIC_DATA]" at bounding box center [539, 35] width 82 height 10
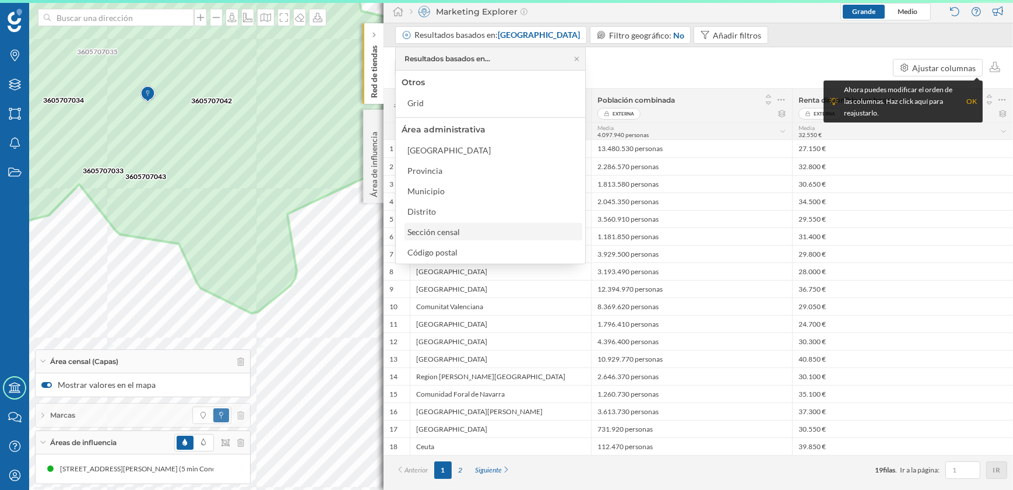
click at [441, 227] on div "Sección censal" at bounding box center [433, 232] width 52 height 10
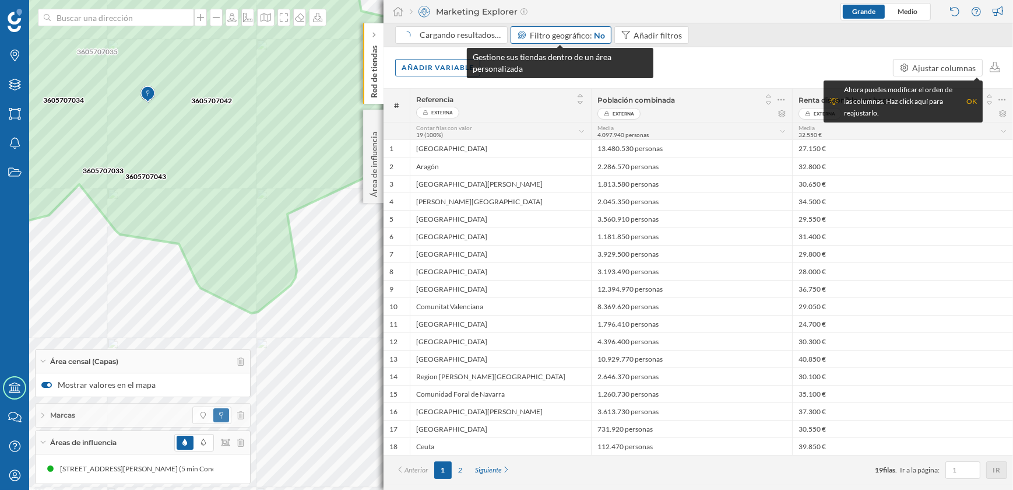
click at [579, 33] on span "Filtro geográfico:" at bounding box center [561, 35] width 62 height 10
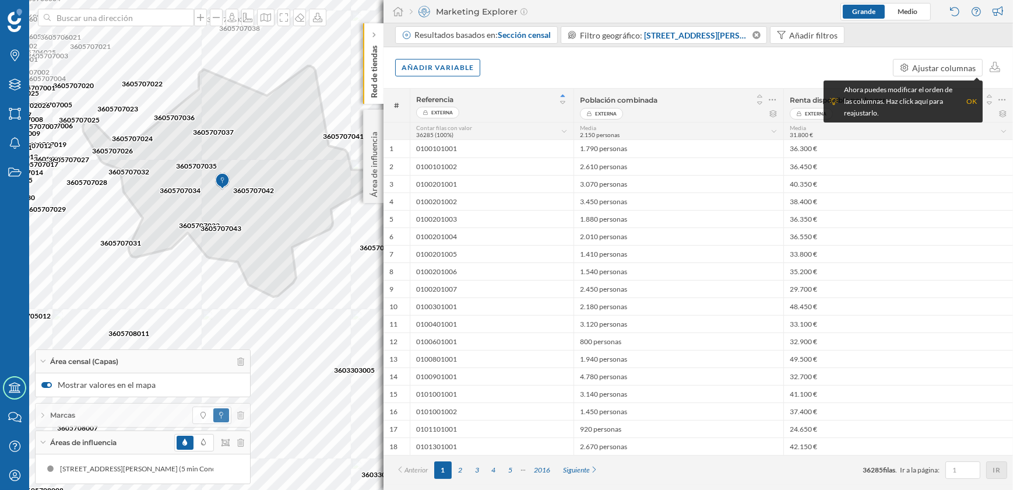
click at [970, 101] on div "OK" at bounding box center [971, 102] width 10 height 12
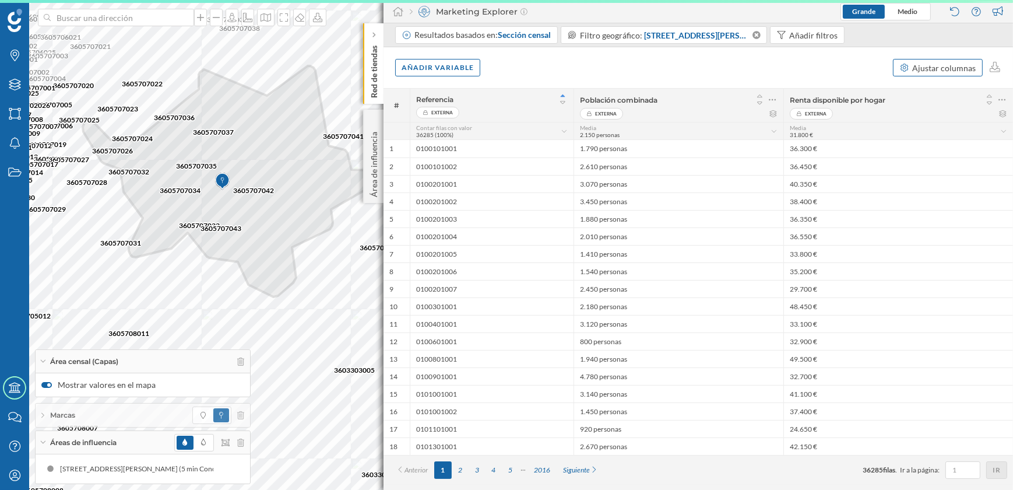
click at [962, 69] on div "Ajustar columnas" at bounding box center [945, 68] width 64 height 12
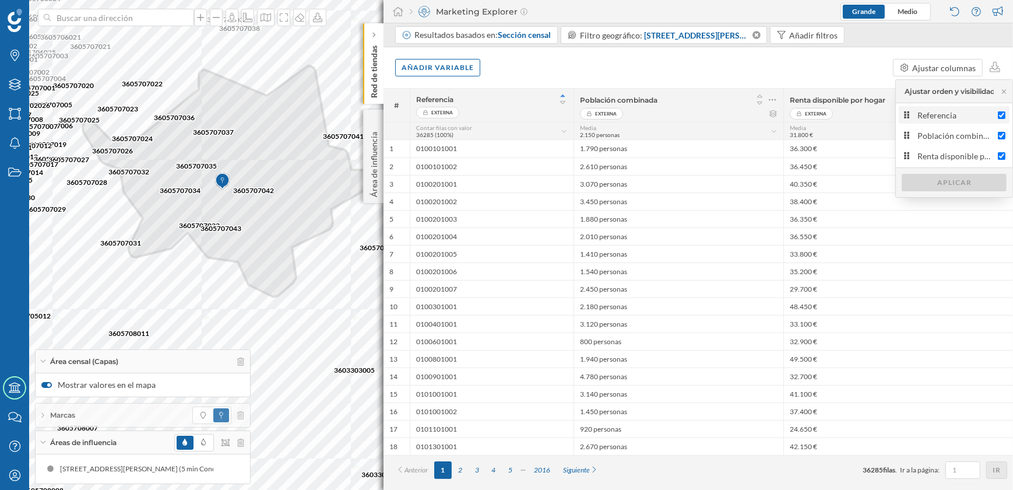
click at [948, 114] on div "Referencia" at bounding box center [955, 115] width 75 height 12
click at [998, 114] on input "Referencia" at bounding box center [1002, 115] width 8 height 8
click at [948, 114] on div "Referencia" at bounding box center [955, 115] width 75 height 12
click at [998, 114] on input "Referencia" at bounding box center [1002, 115] width 8 height 8
checkbox input "true"
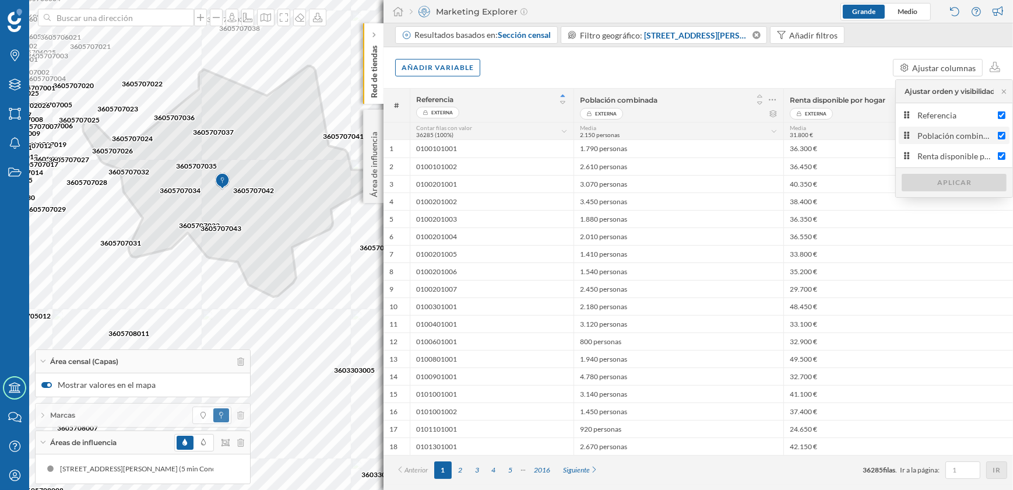
click at [1002, 133] on input "Población combinada" at bounding box center [1002, 136] width 8 height 8
checkbox input "false"
drag, startPoint x: 1003, startPoint y: 154, endPoint x: 991, endPoint y: 159, distance: 12.3
click at [1004, 154] on input "Renta disponible por hogar" at bounding box center [1002, 156] width 8 height 8
checkbox input "false"
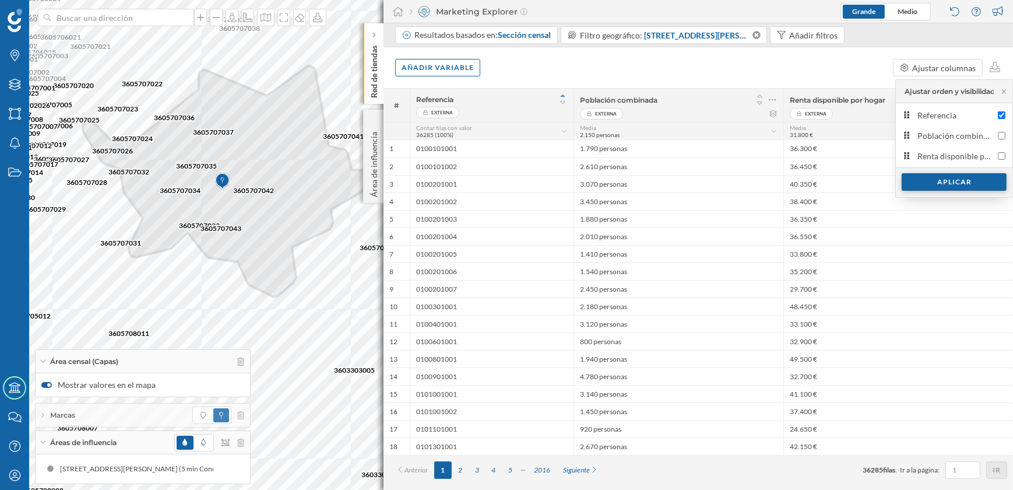
click at [957, 181] on div "Aplicar" at bounding box center [954, 181] width 105 height 17
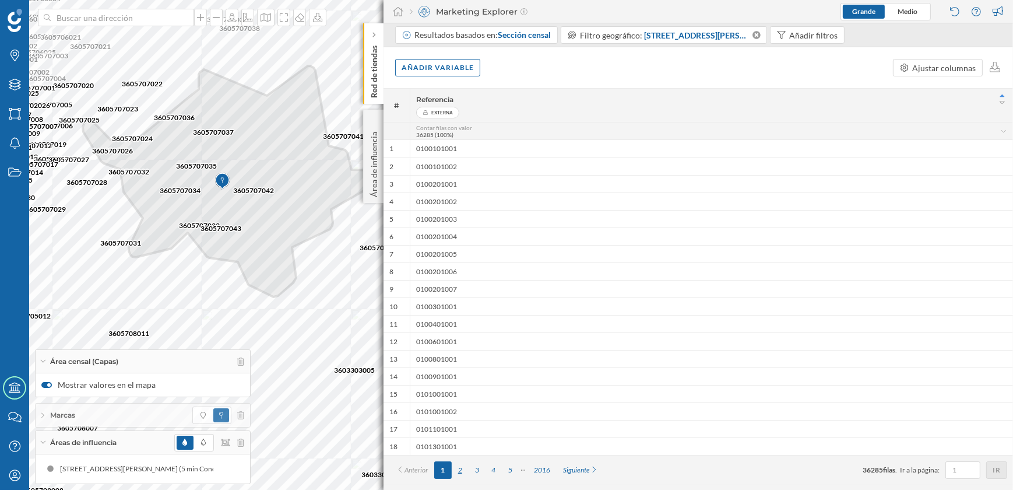
click at [464, 472] on div "2" at bounding box center [460, 469] width 17 height 17
click at [484, 471] on div "3" at bounding box center [477, 469] width 17 height 17
click at [505, 471] on div "5" at bounding box center [510, 469] width 17 height 17
click at [525, 471] on div "6" at bounding box center [519, 469] width 17 height 17
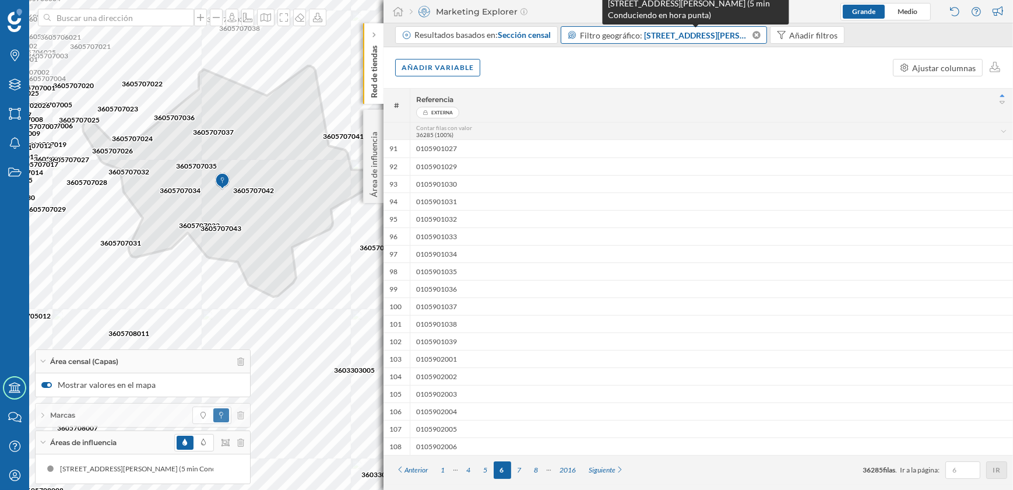
click at [651, 36] on span "[STREET_ADDRESS][PERSON_NAME] (5 min Conduciendo en hora punta)" at bounding box center [697, 35] width 107 height 12
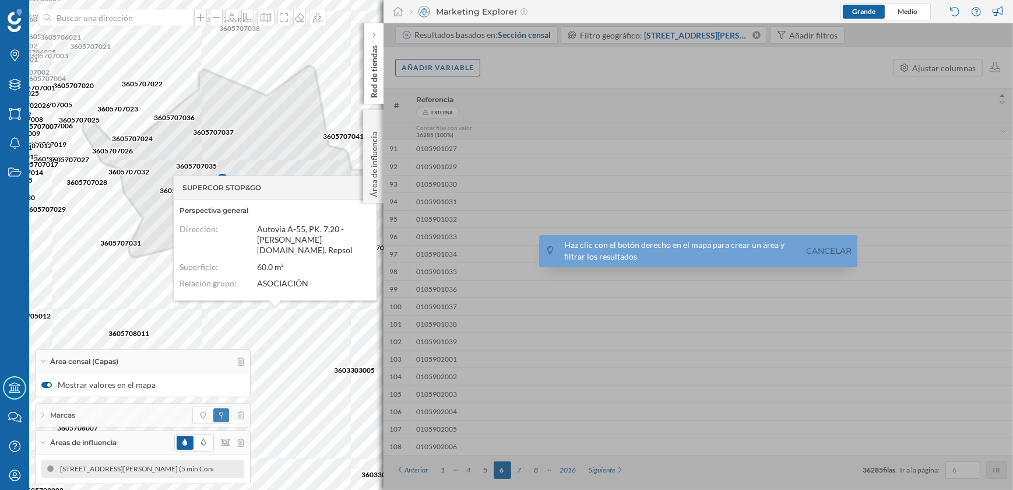
click at [164, 468] on div "[STREET_ADDRESS][PERSON_NAME] (5 min Conduciendo en hora punta)" at bounding box center [172, 469] width 233 height 12
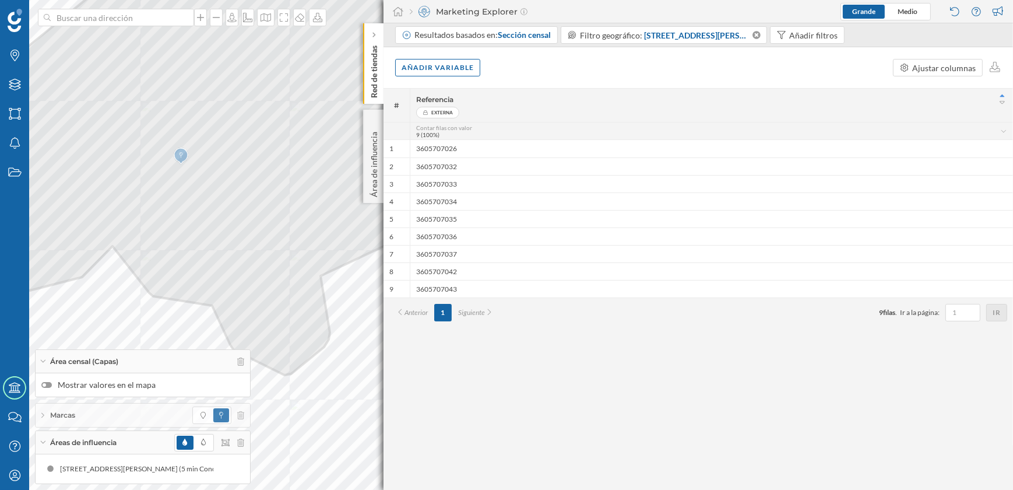
click at [48, 383] on div at bounding box center [46, 385] width 10 height 6
click at [0, 0] on input "Mostrar valores en el mapa" at bounding box center [0, 0] width 0 height 0
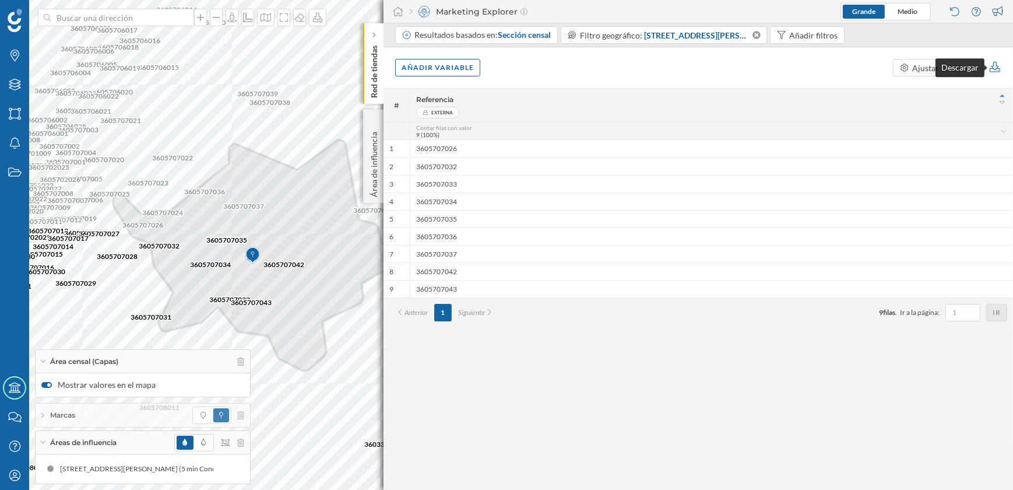
click at [995, 68] on icon at bounding box center [994, 67] width 13 height 10
click at [1004, 91] on div "Descargar datos (fichero XLSX)" at bounding box center [1024, 89] width 59 height 12
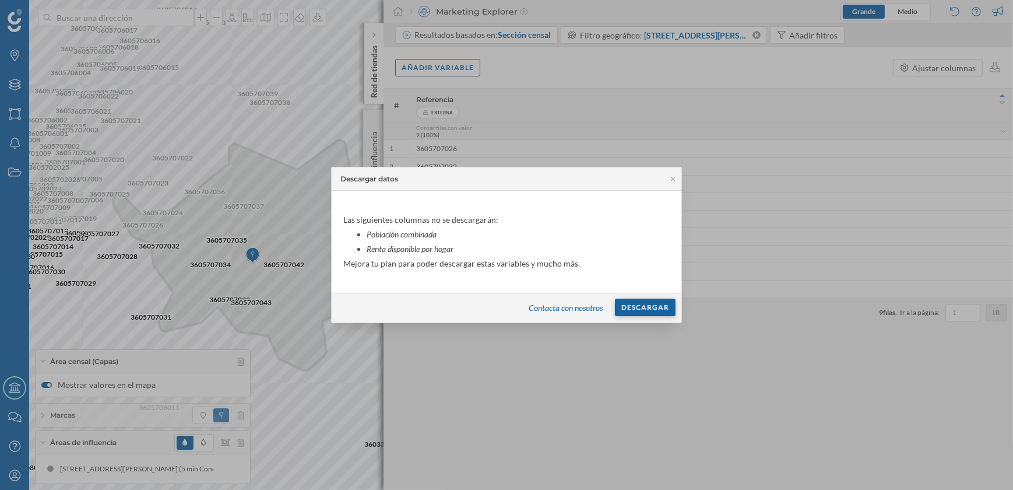
click at [645, 307] on div "Descargar" at bounding box center [645, 306] width 61 height 17
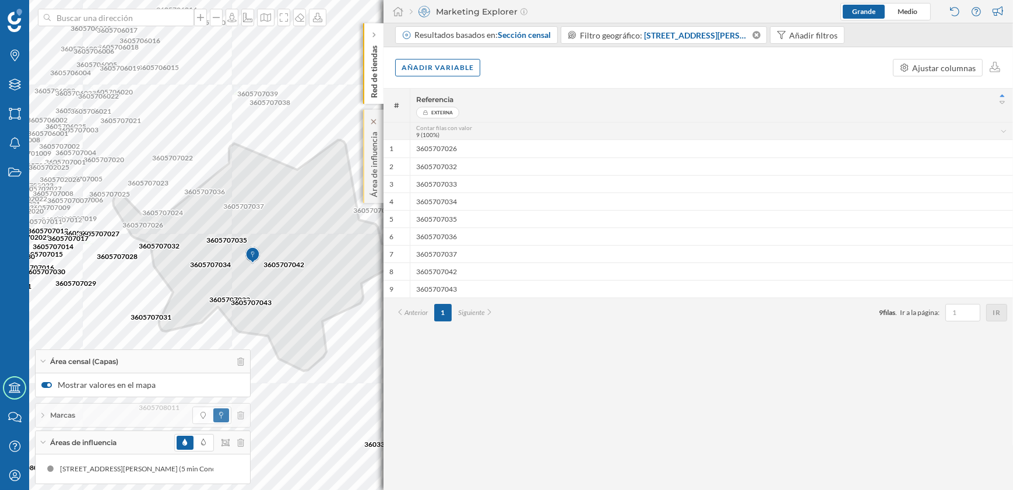
click at [377, 179] on p "Área de influencia" at bounding box center [374, 162] width 12 height 70
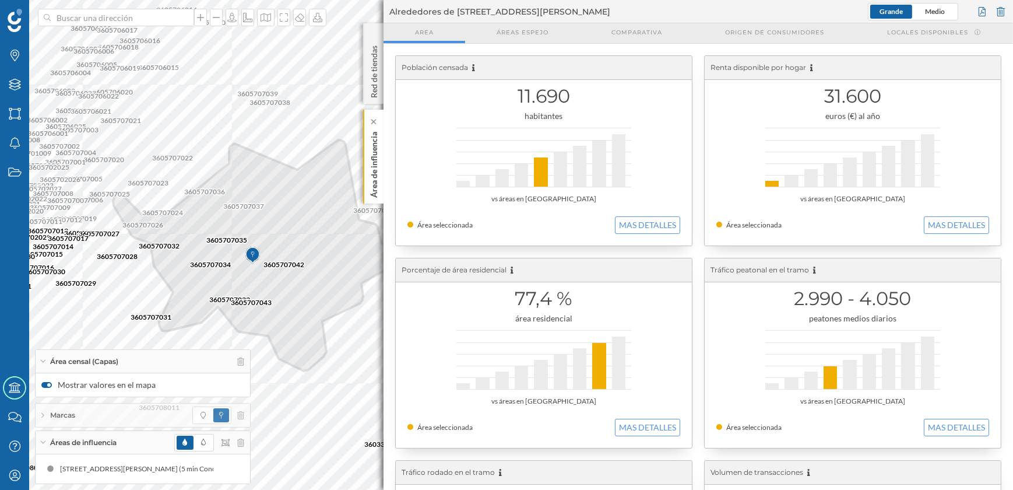
click at [370, 189] on p "Área de influencia" at bounding box center [374, 162] width 12 height 71
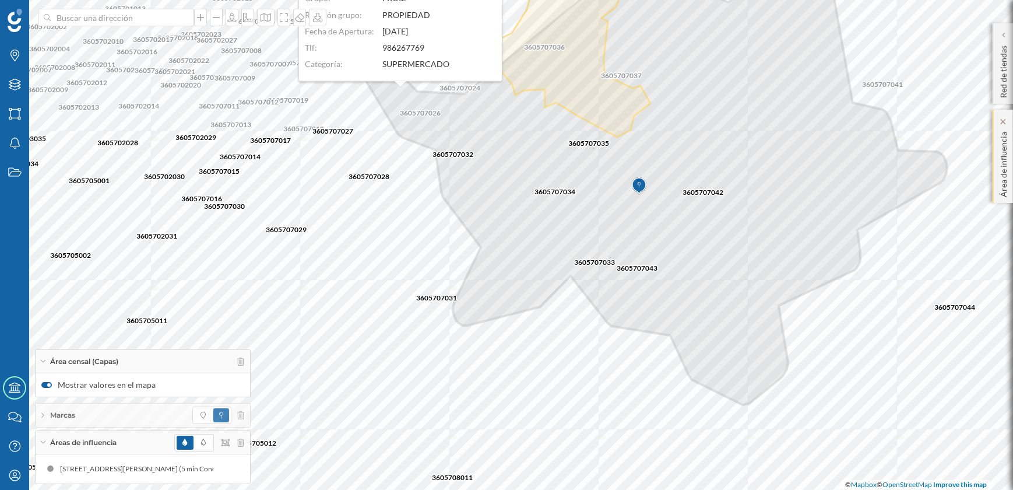
click at [998, 180] on p "Área de influencia" at bounding box center [1004, 162] width 12 height 70
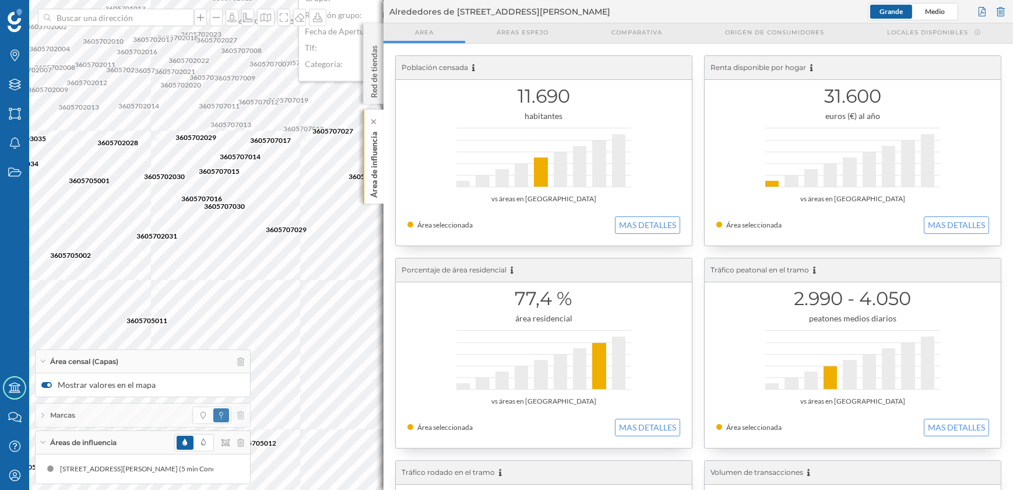
click at [379, 174] on p "Área de influencia" at bounding box center [374, 162] width 12 height 71
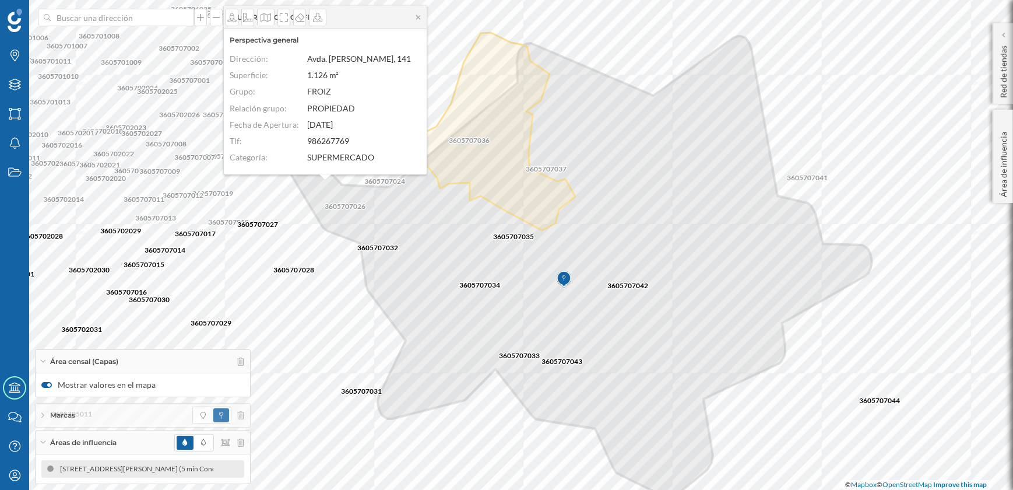
click at [100, 470] on div "[STREET_ADDRESS][PERSON_NAME] (5 min Conduciendo en hora punta)" at bounding box center [169, 469] width 233 height 12
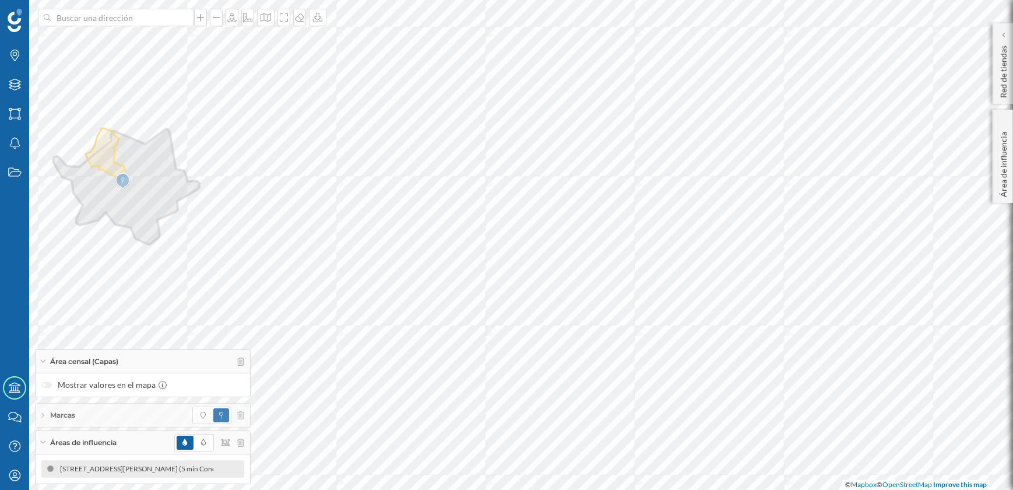
click at [276, 470] on div "[STREET_ADDRESS][PERSON_NAME] (5 min Conduciendo en hora punta)" at bounding box center [392, 469] width 233 height 12
click at [1005, 136] on p "Área de influencia" at bounding box center [1004, 162] width 12 height 70
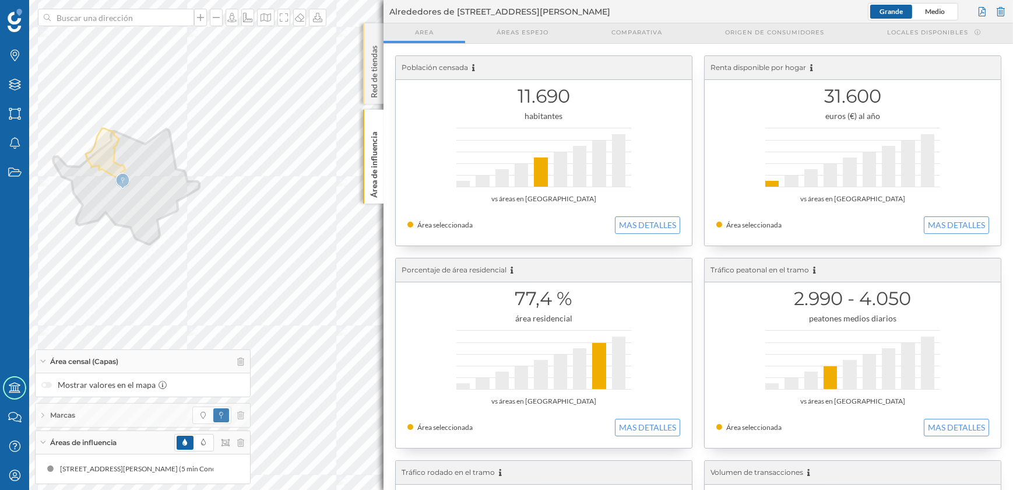
click at [377, 87] on p "Red de tiendas" at bounding box center [374, 69] width 12 height 57
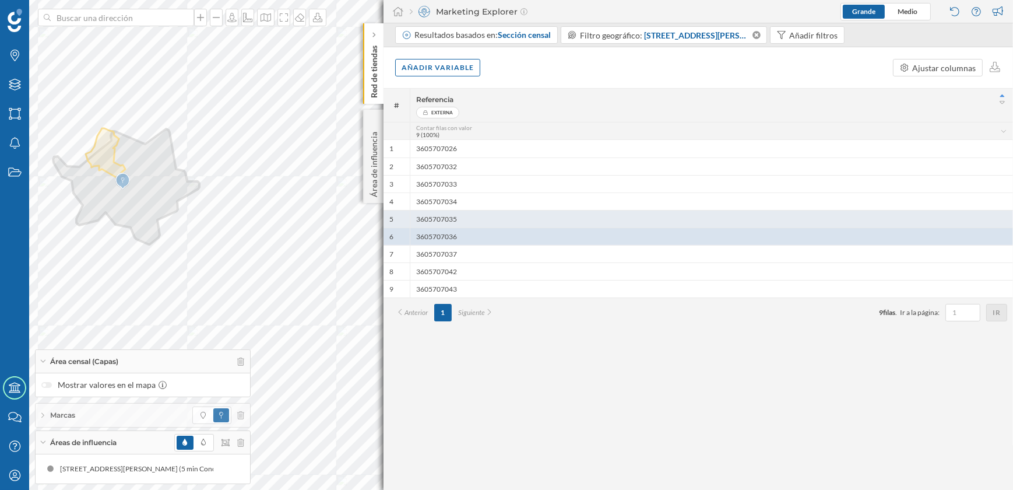
click at [438, 219] on div "3605707035" at bounding box center [711, 218] width 603 height 17
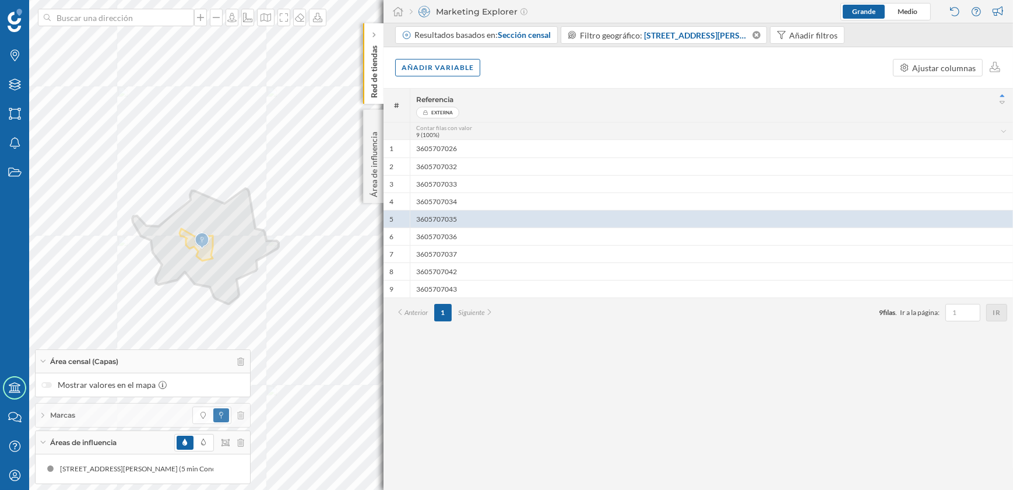
click at [376, 89] on p "Red de tiendas" at bounding box center [374, 69] width 12 height 57
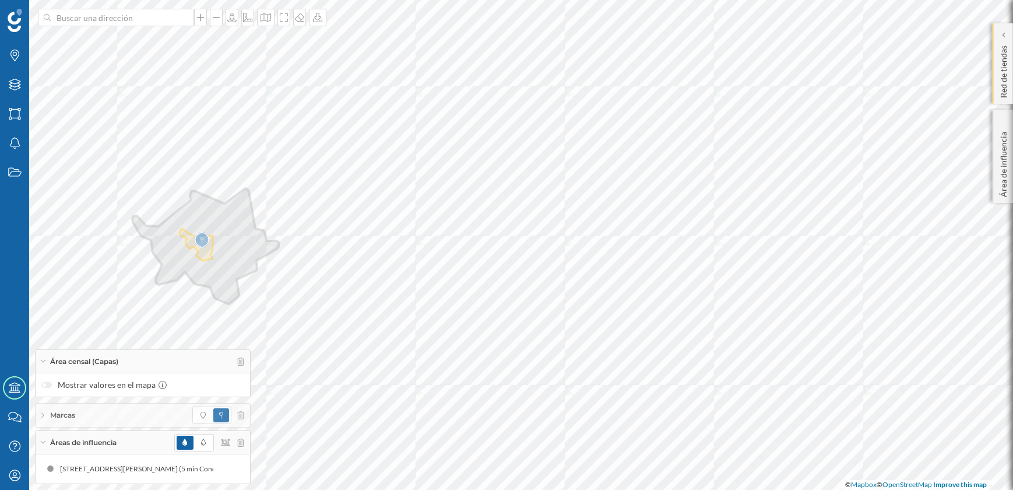
click at [999, 83] on p "Red de tiendas" at bounding box center [1004, 69] width 12 height 57
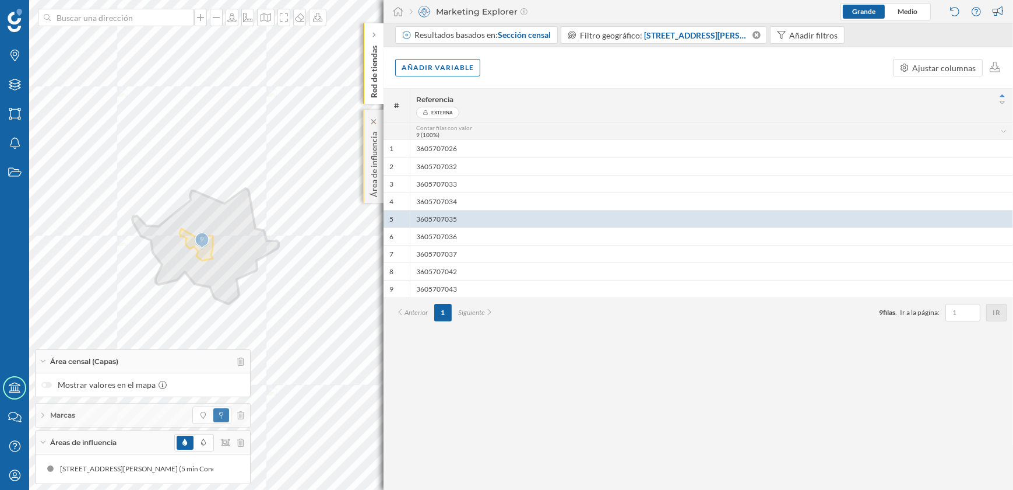
click at [373, 176] on p "Área de influencia" at bounding box center [374, 162] width 12 height 70
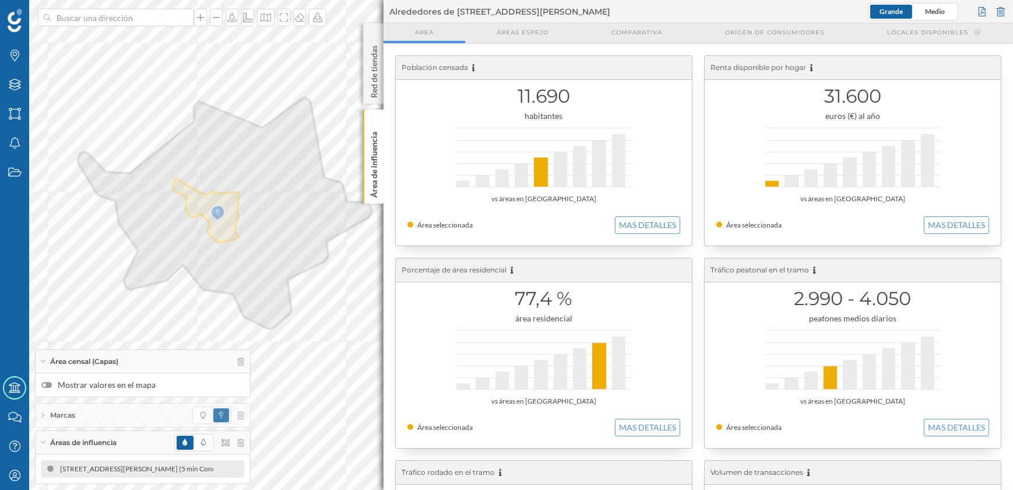
click at [118, 466] on div "[STREET_ADDRESS][PERSON_NAME] (5 min Conduciendo en hora punta)" at bounding box center [176, 469] width 233 height 12
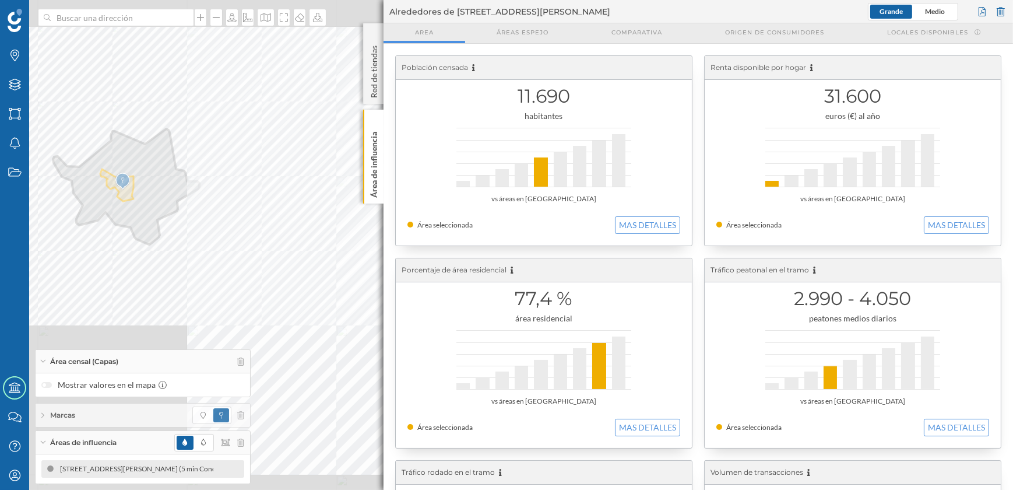
click at [118, 466] on div "[STREET_ADDRESS][PERSON_NAME] (5 min Conduciendo en hora punta)" at bounding box center [165, 469] width 233 height 12
click at [118, 466] on div "[STREET_ADDRESS][PERSON_NAME] (5 min Conduciendo en hora punta)" at bounding box center [132, 469] width 233 height 12
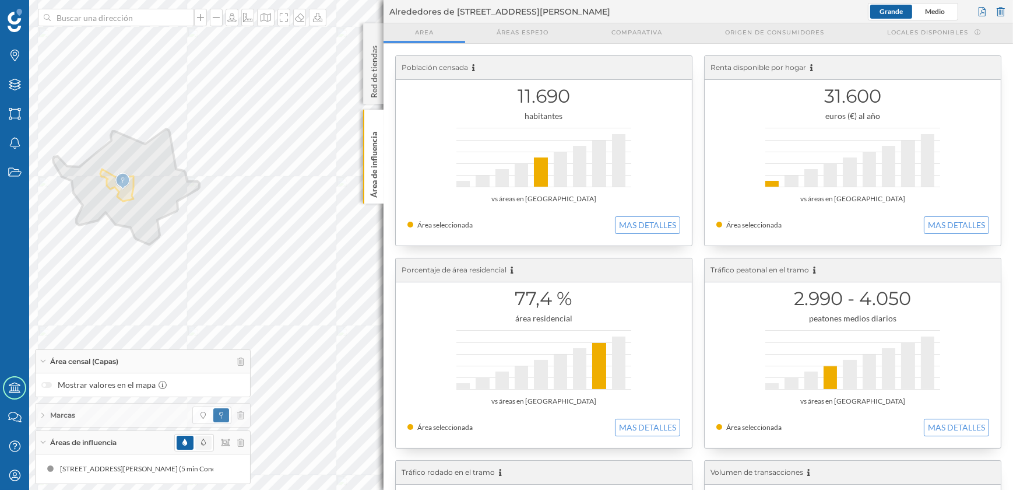
click at [206, 442] on span at bounding box center [203, 442] width 16 height 14
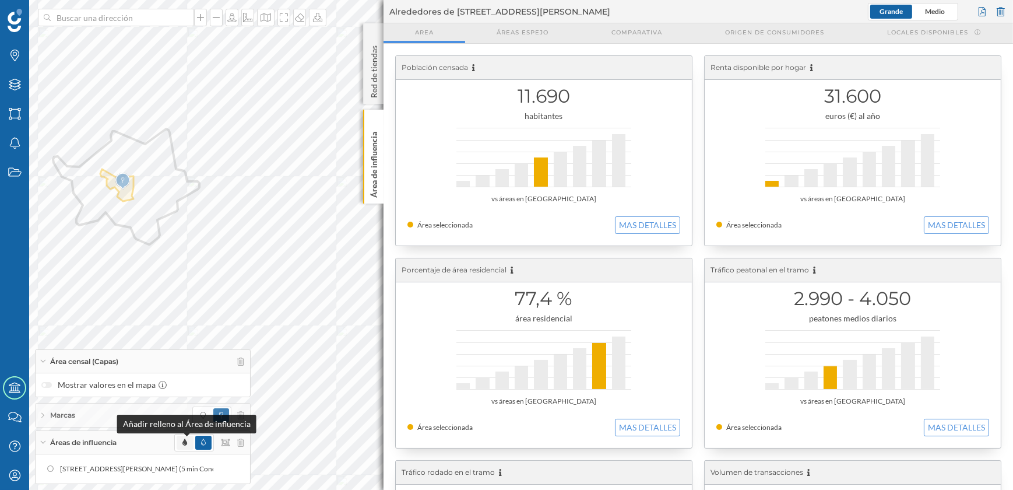
click at [183, 445] on icon at bounding box center [184, 441] width 5 height 7
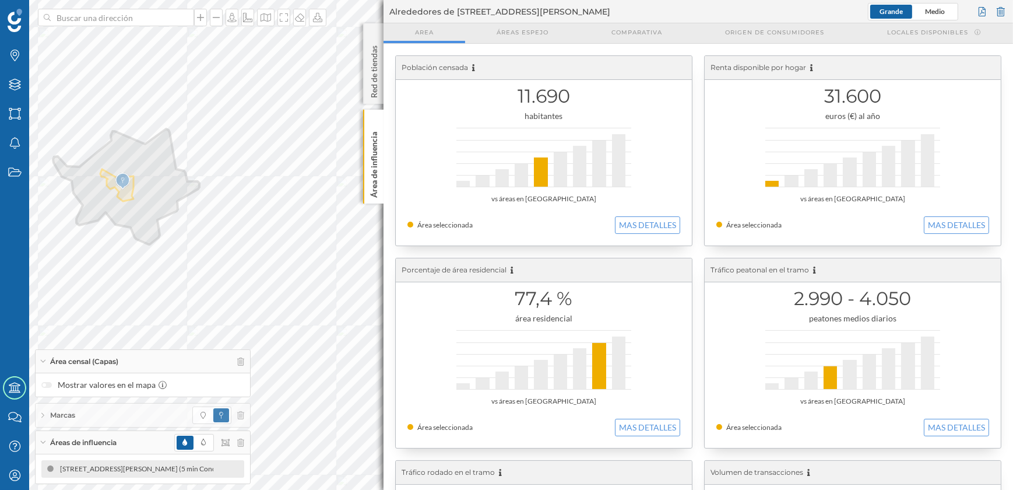
click at [284, 472] on div "[STREET_ADDRESS][PERSON_NAME] (5 min Conduciendo en hora punta)" at bounding box center [400, 469] width 233 height 12
click at [288, 472] on div "[STREET_ADDRESS][PERSON_NAME] (5 min Conduciendo en hora punta)" at bounding box center [404, 469] width 233 height 12
click at [226, 463] on div "[STREET_ADDRESS][PERSON_NAME] (5 min Conduciendo en hora punta) [STREET_ADDRESS…" at bounding box center [142, 468] width 203 height 17
click at [372, 185] on p "Área de influencia" at bounding box center [374, 162] width 12 height 71
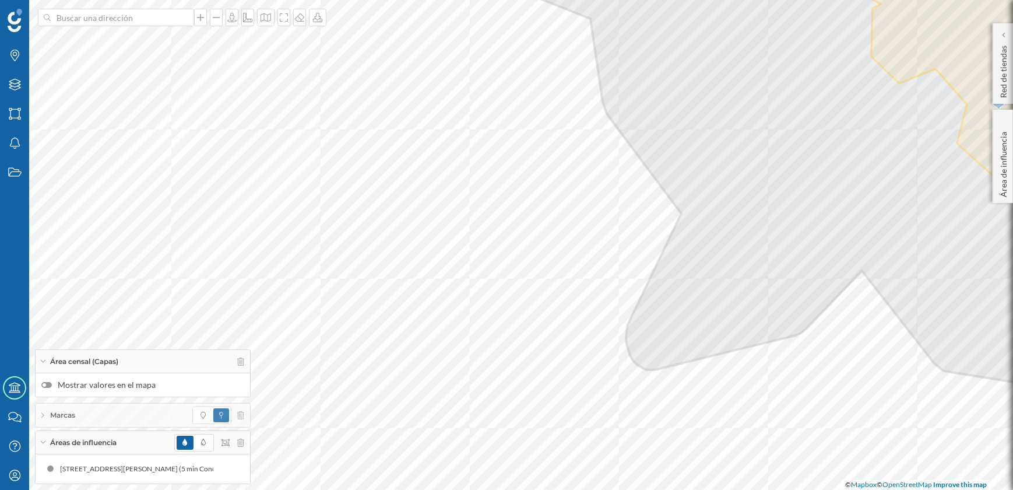
click at [48, 387] on div at bounding box center [46, 385] width 10 height 6
click at [0, 0] on input "Mostrar valores en el mapa" at bounding box center [0, 0] width 0 height 0
